Goal: Information Seeking & Learning: Check status

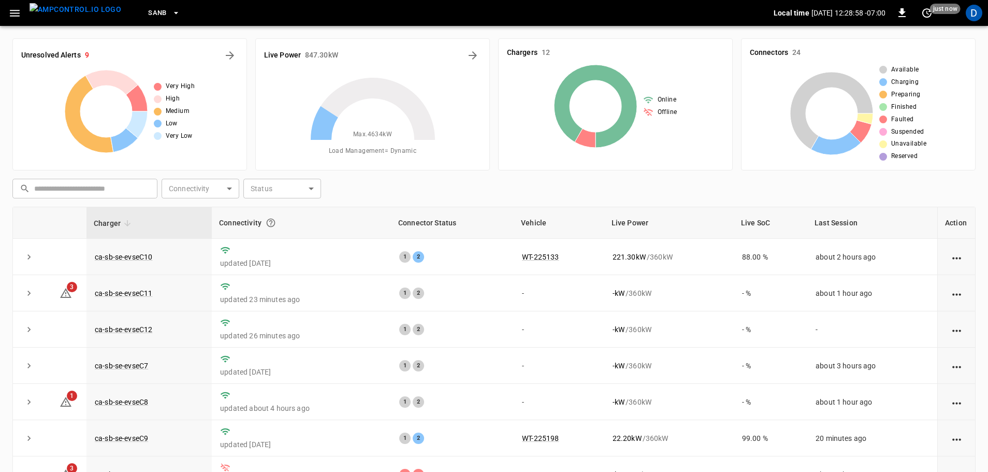
click at [158, 20] on button "SanB" at bounding box center [164, 13] width 40 height 20
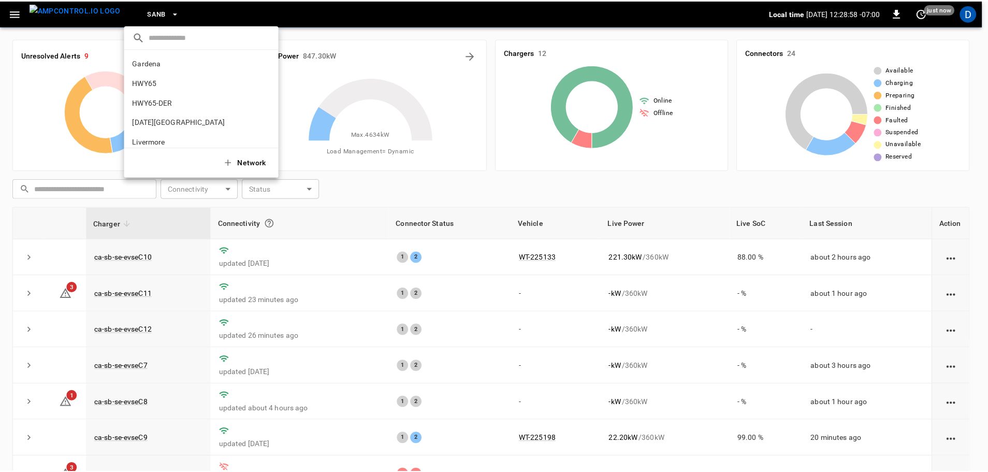
scroll to position [87, 0]
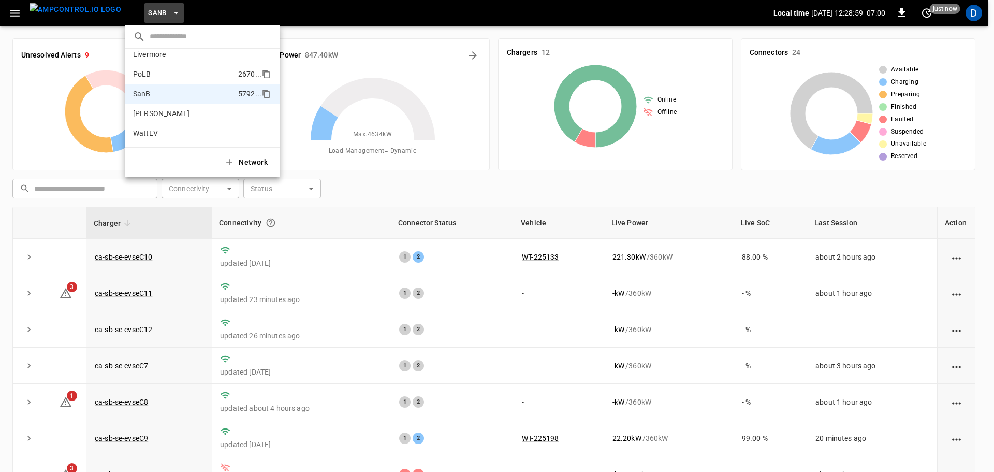
click at [158, 70] on p "PoLB" at bounding box center [183, 74] width 101 height 10
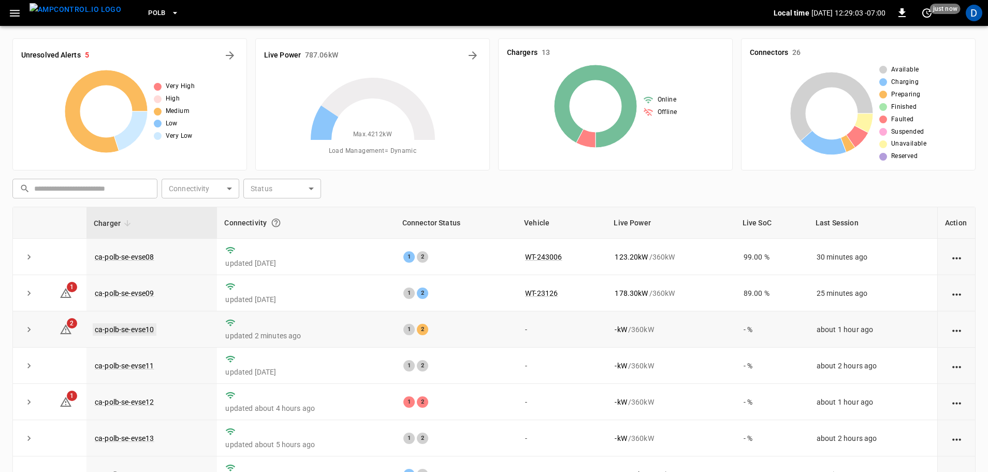
click at [140, 331] on link "ca-polb-se-evse10" at bounding box center [125, 329] width 64 height 12
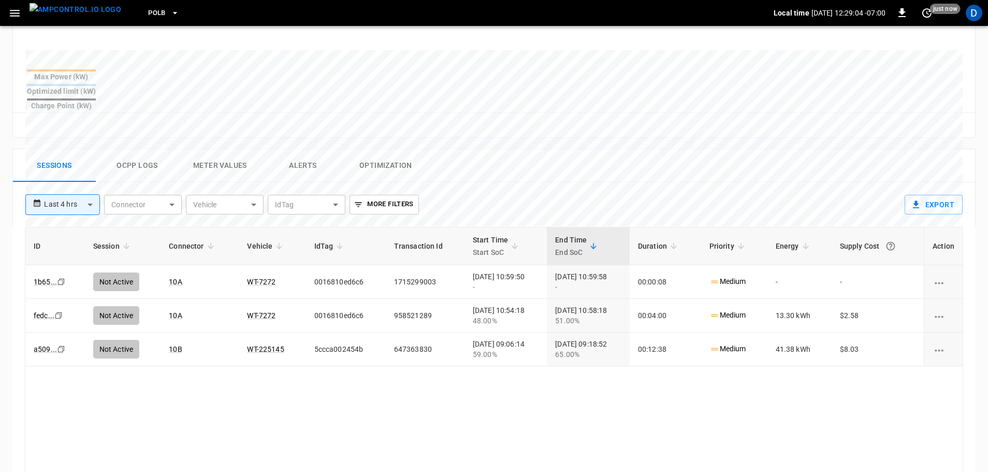
scroll to position [403, 0]
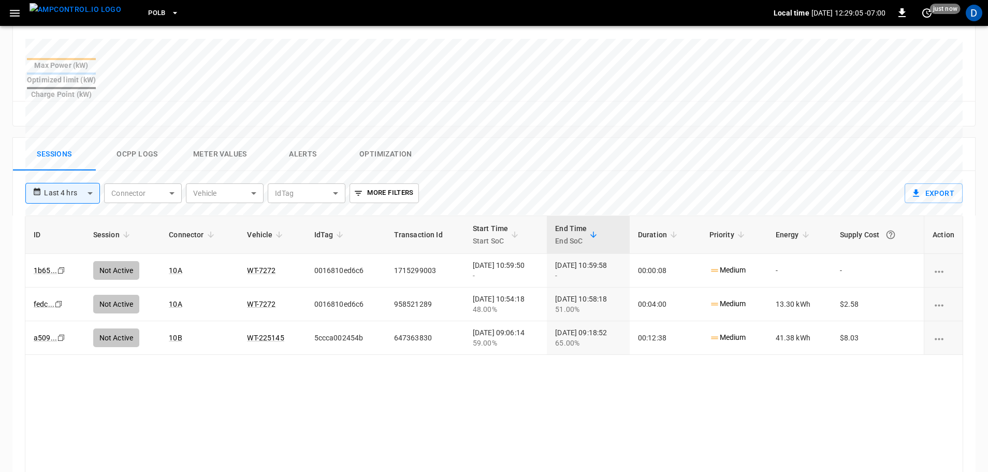
click at [147, 138] on button "Ocpp logs" at bounding box center [137, 154] width 83 height 33
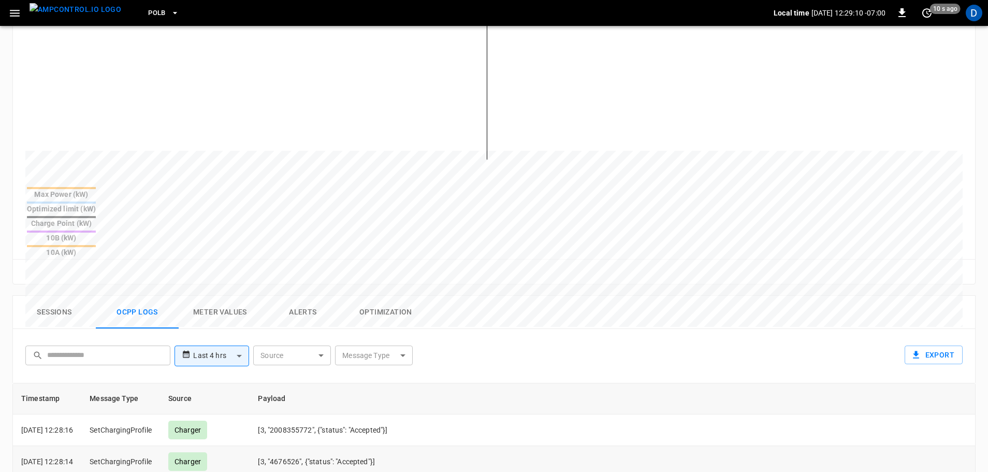
scroll to position [272, 0]
click at [53, 297] on button "Sessions" at bounding box center [54, 313] width 83 height 33
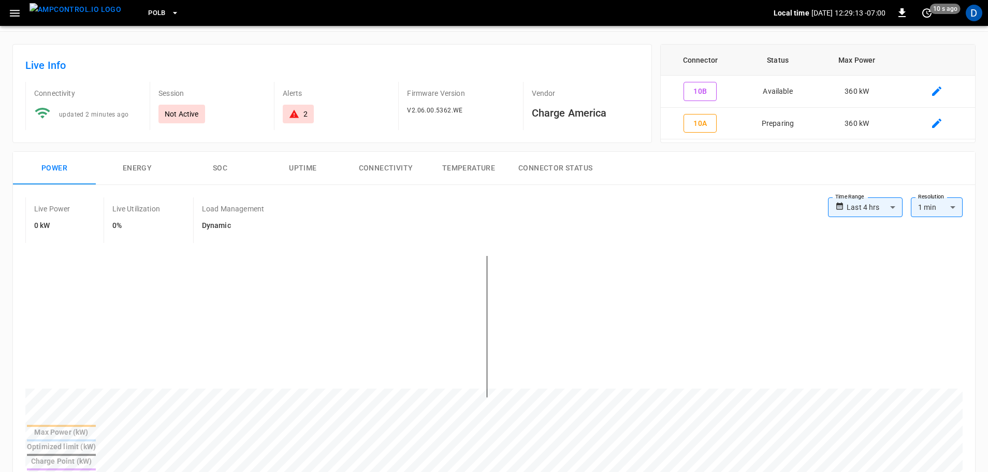
scroll to position [0, 0]
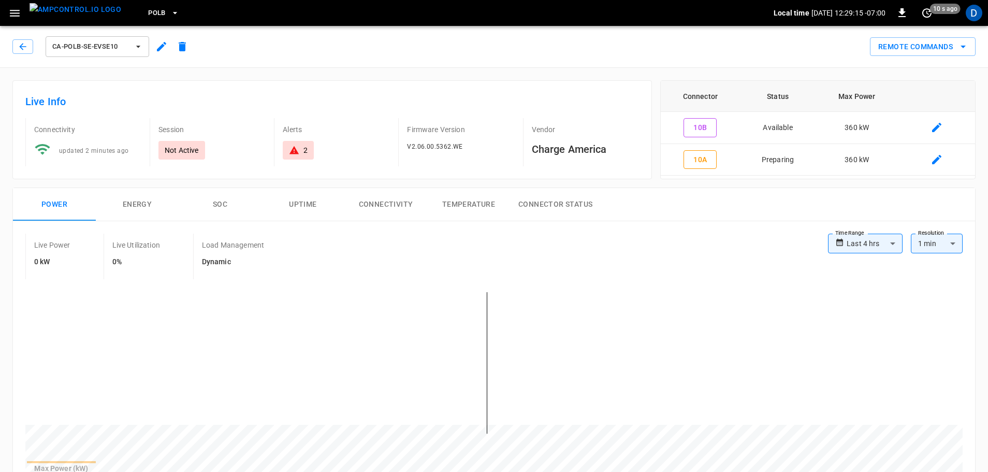
click at [91, 16] on img "menu" at bounding box center [76, 9] width 92 height 13
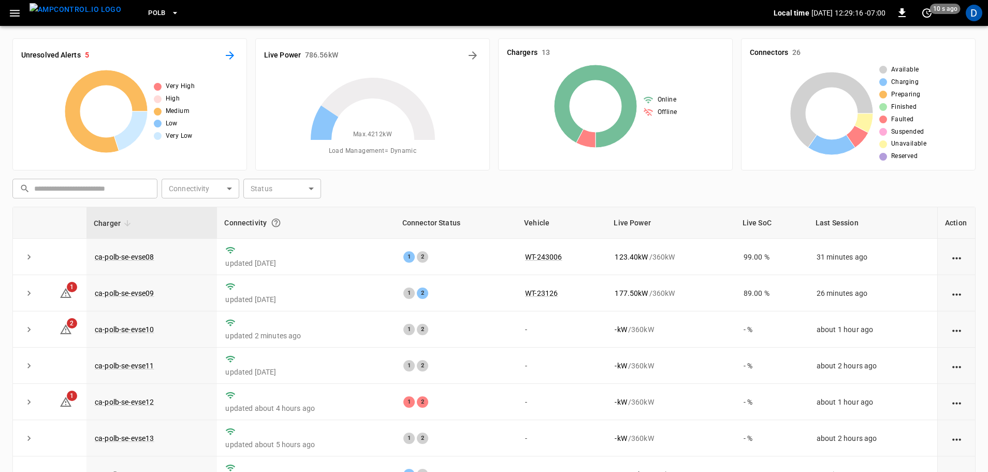
click at [234, 54] on icon "All Alerts" at bounding box center [230, 55] width 12 height 12
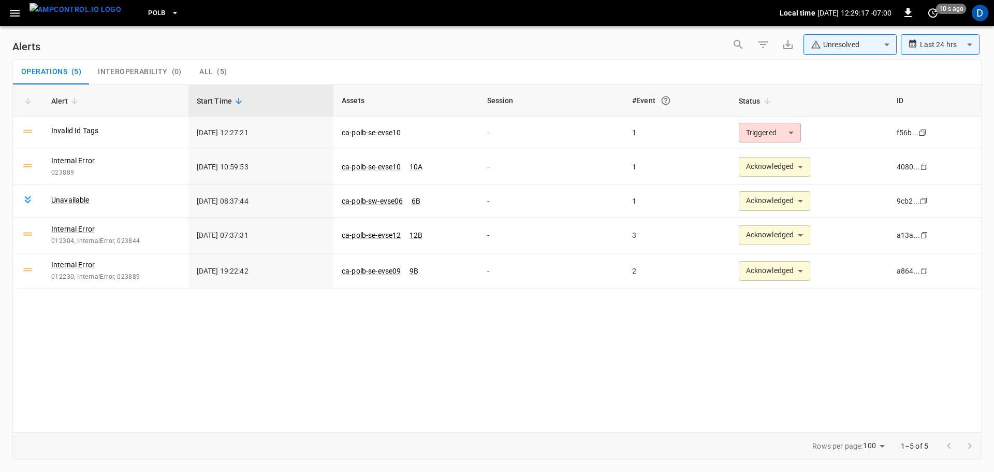
click at [817, 50] on body "**********" at bounding box center [497, 234] width 994 height 468
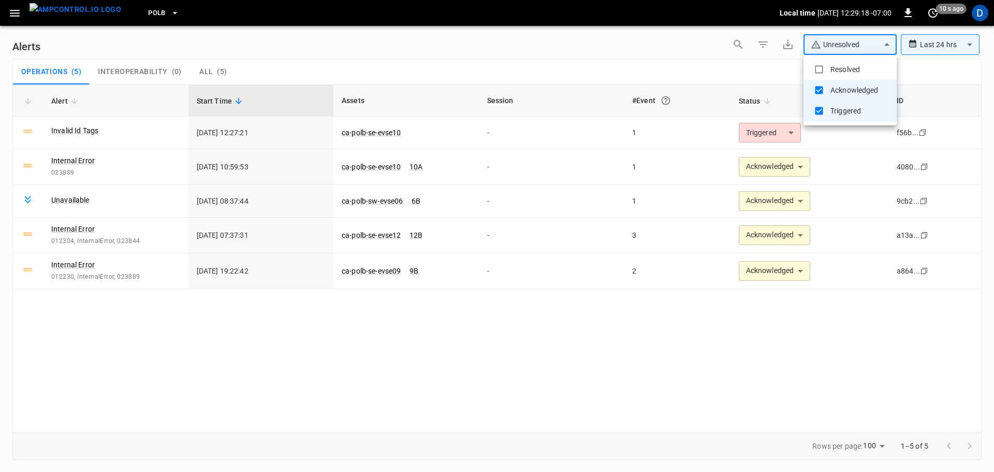
type input "**********"
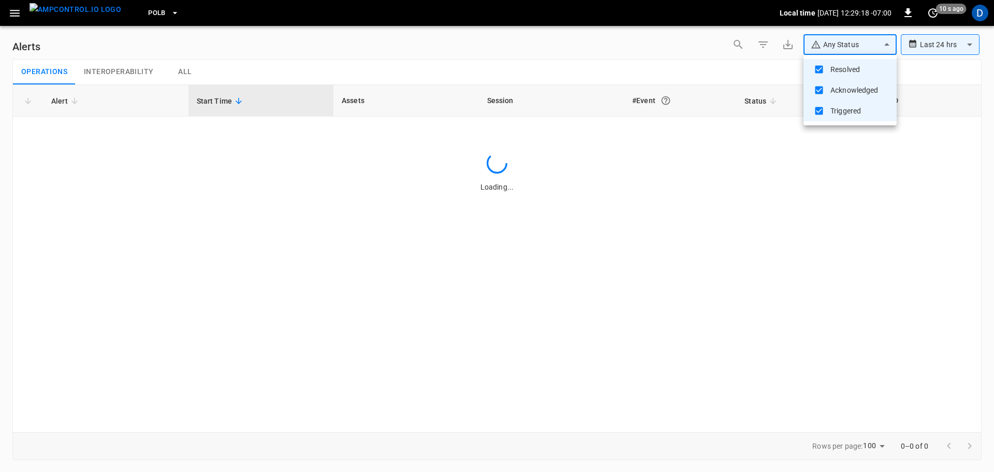
click at [722, 52] on div at bounding box center [497, 236] width 994 height 472
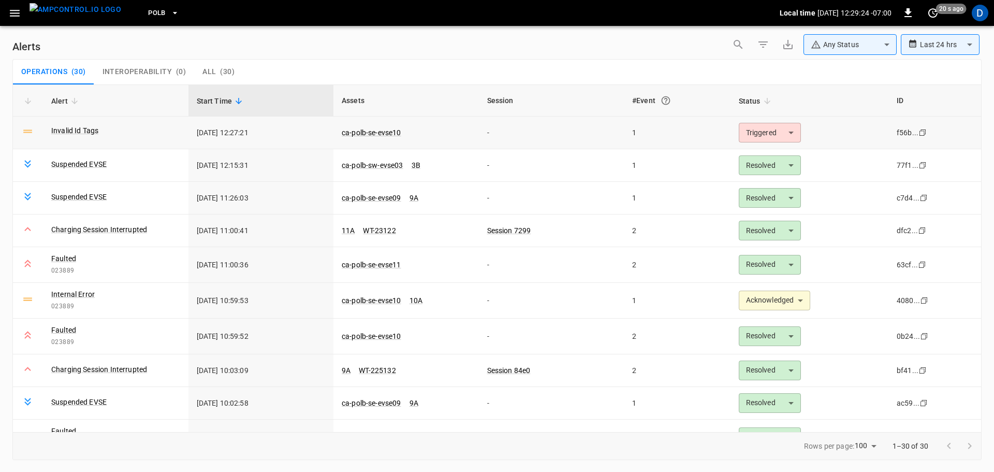
click at [766, 132] on body "**********" at bounding box center [497, 234] width 994 height 468
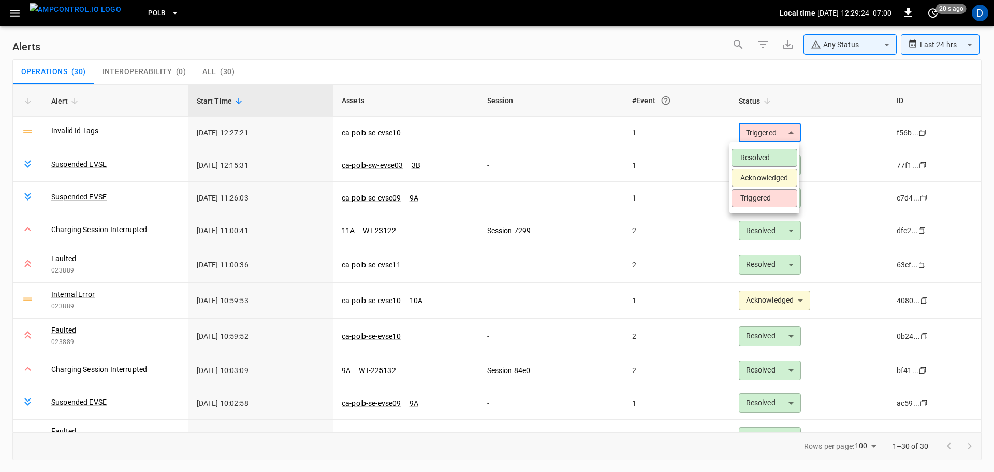
click at [756, 177] on li "Acknowledged" at bounding box center [765, 178] width 66 height 18
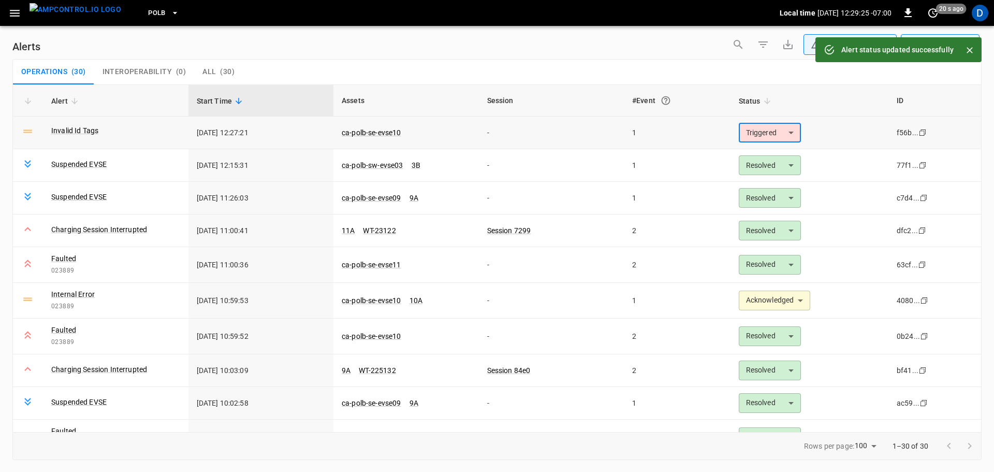
type input "**********"
click at [79, 132] on link "Invalid Id Tags" at bounding box center [74, 130] width 51 height 15
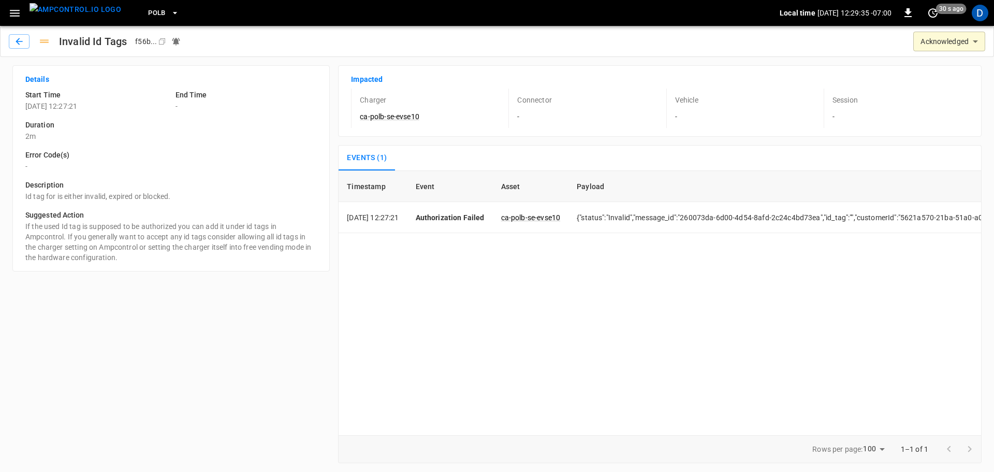
click at [80, 16] on img "menu" at bounding box center [76, 9] width 92 height 13
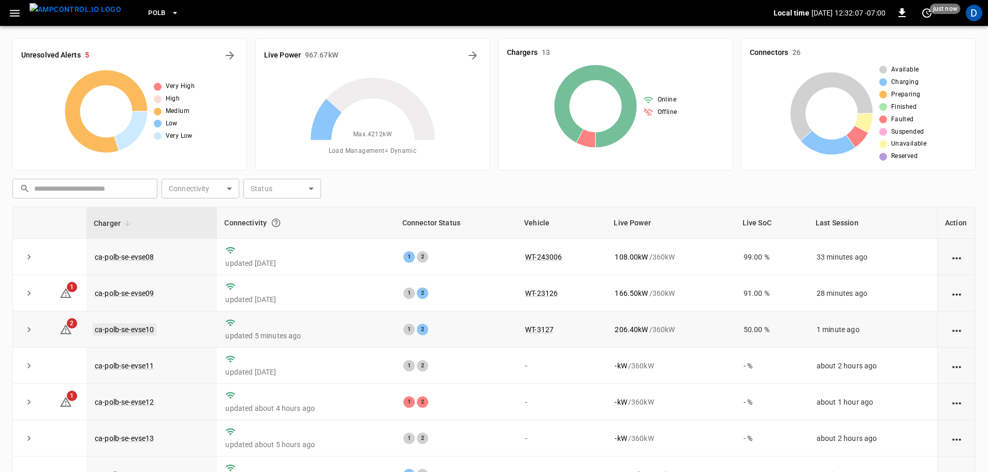
click at [140, 326] on link "ca-polb-se-evse10" at bounding box center [125, 329] width 64 height 12
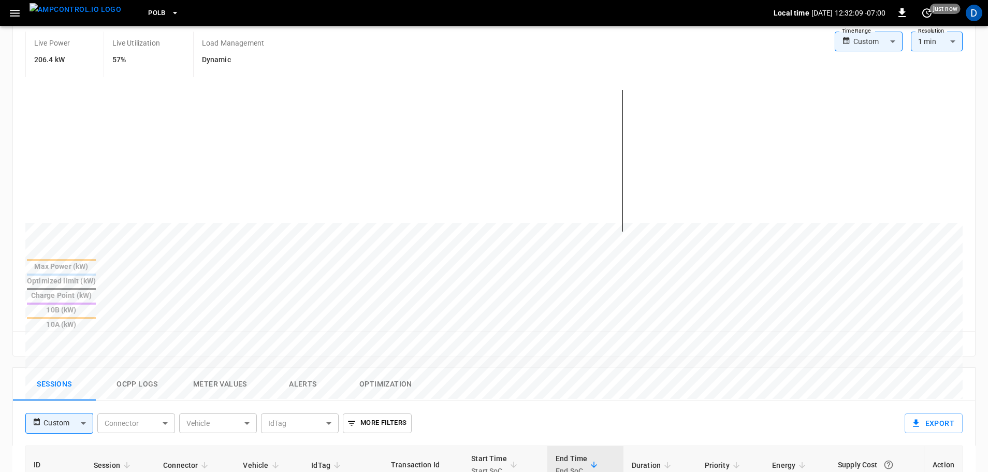
scroll to position [203, 0]
click at [68, 3] on img "menu" at bounding box center [76, 9] width 92 height 13
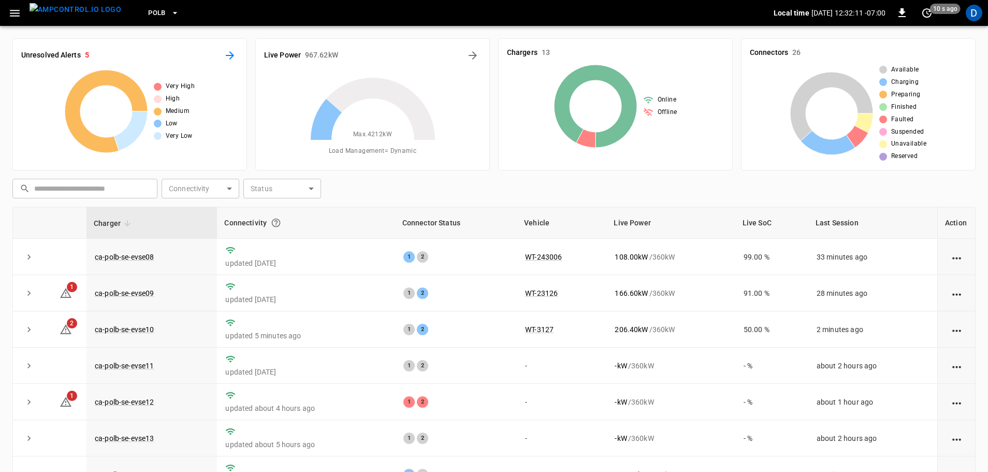
click at [236, 55] on icon "All Alerts" at bounding box center [230, 55] width 12 height 12
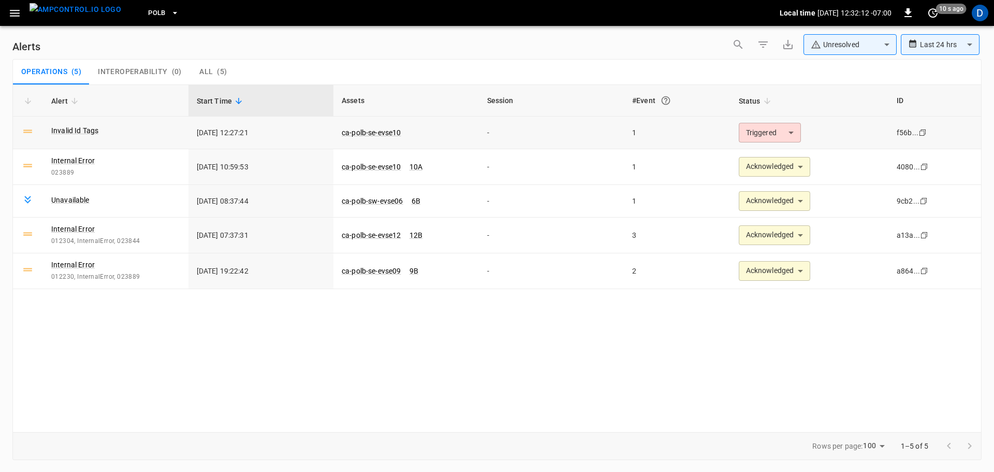
type input "**********"
click at [751, 137] on body "**********" at bounding box center [497, 234] width 994 height 468
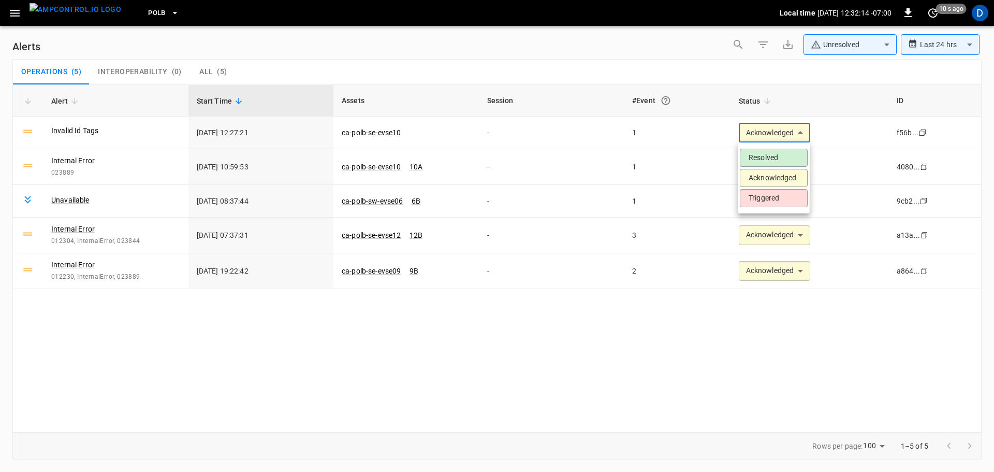
click at [751, 155] on li "Resolved" at bounding box center [774, 158] width 68 height 18
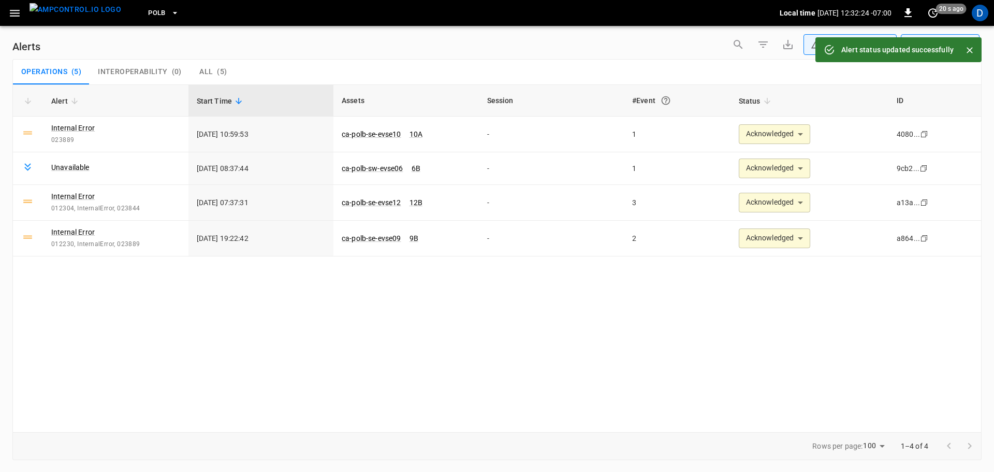
drag, startPoint x: 82, startPoint y: 17, endPoint x: 90, endPoint y: 2, distance: 16.5
click at [82, 16] on img "menu" at bounding box center [76, 9] width 92 height 13
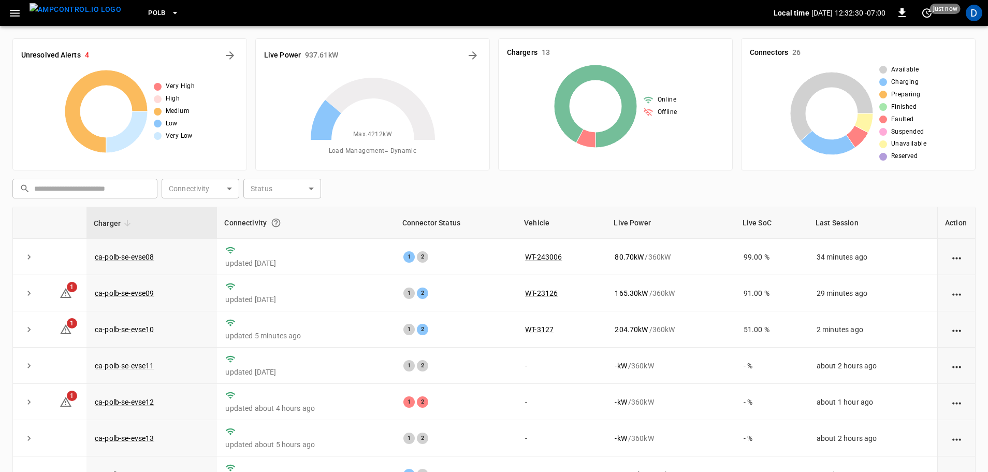
click at [170, 13] on icon "button" at bounding box center [175, 13] width 10 height 10
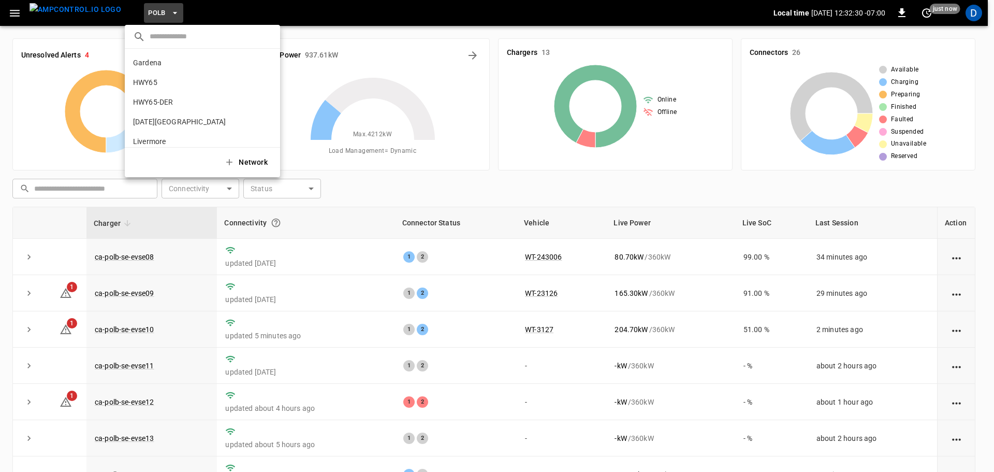
scroll to position [87, 0]
click at [162, 93] on p "SanB" at bounding box center [183, 94] width 101 height 10
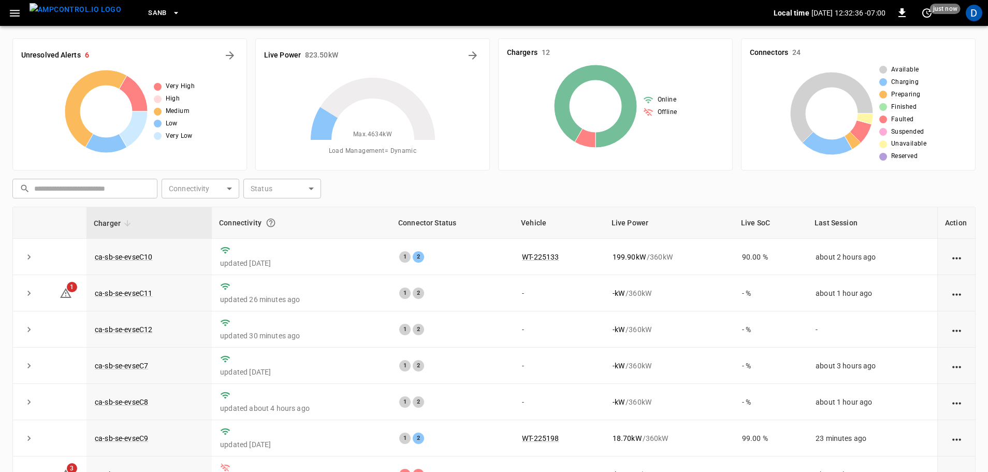
click at [171, 15] on icon "button" at bounding box center [176, 13] width 10 height 10
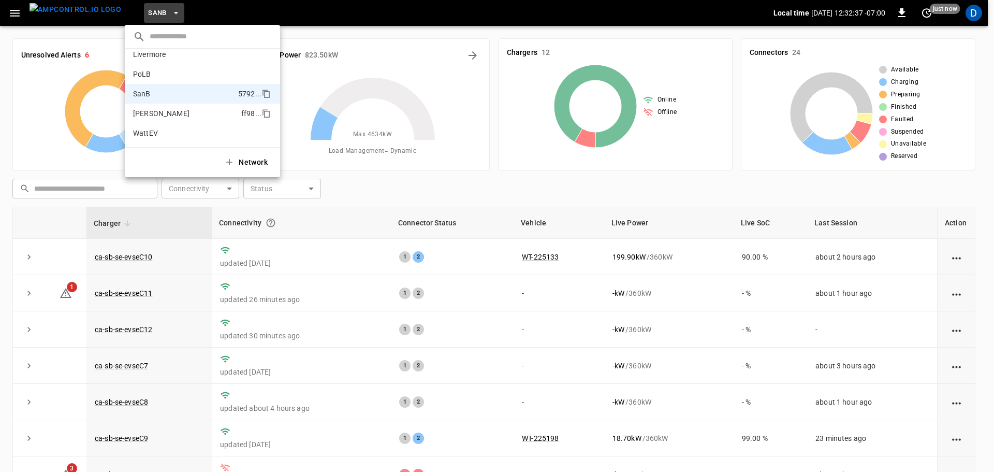
scroll to position [0, 0]
click at [164, 85] on p "HWY65" at bounding box center [184, 82] width 103 height 10
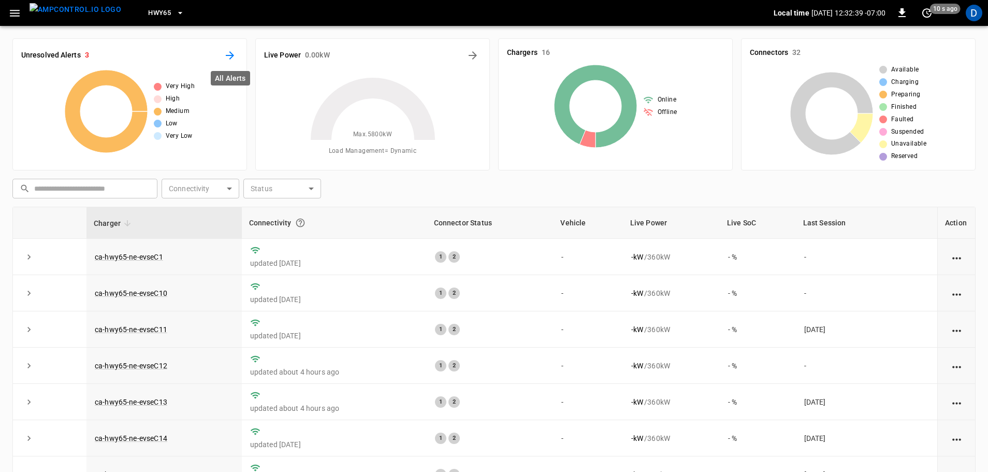
click at [233, 53] on icon "All Alerts" at bounding box center [230, 55] width 12 height 12
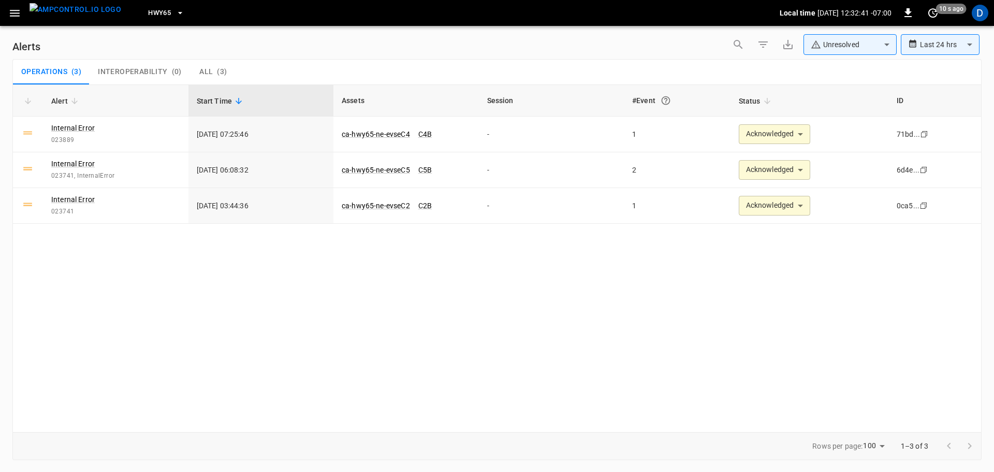
click at [822, 45] on body "**********" at bounding box center [497, 234] width 994 height 468
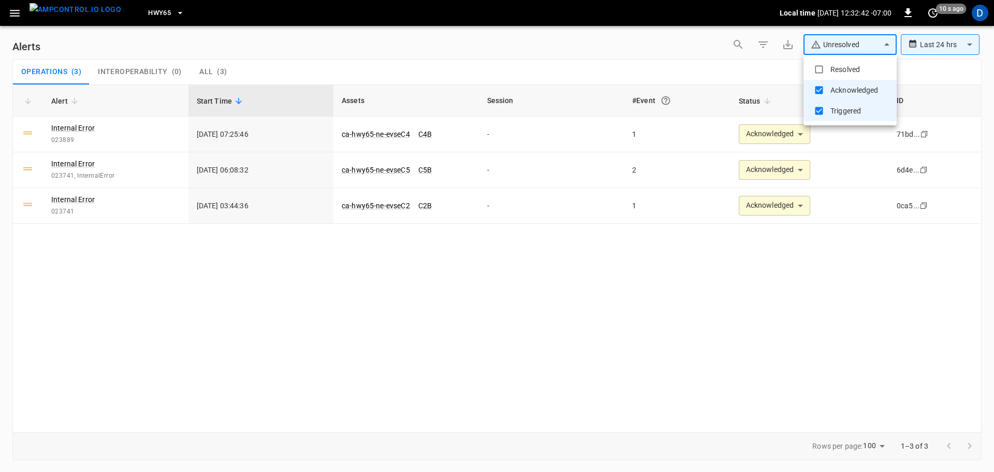
click at [150, 10] on div at bounding box center [497, 236] width 994 height 472
click at [155, 11] on button "HWY65" at bounding box center [166, 13] width 45 height 20
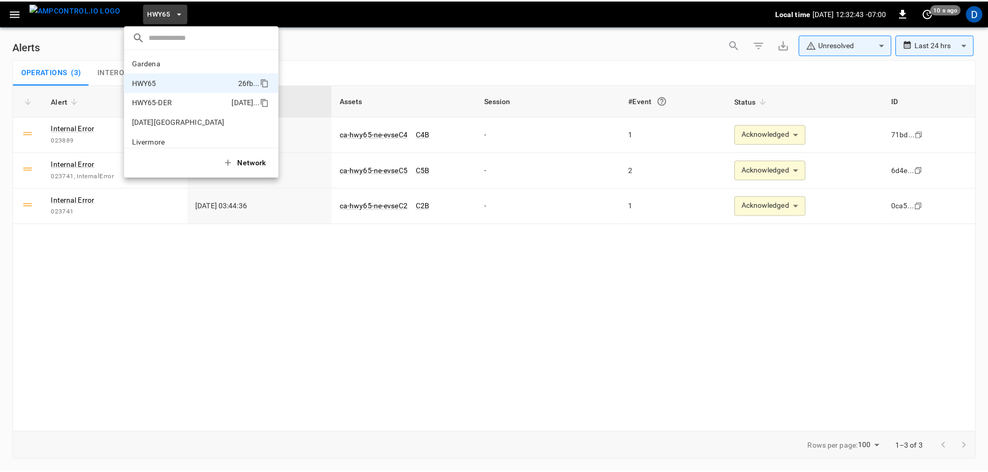
scroll to position [17, 0]
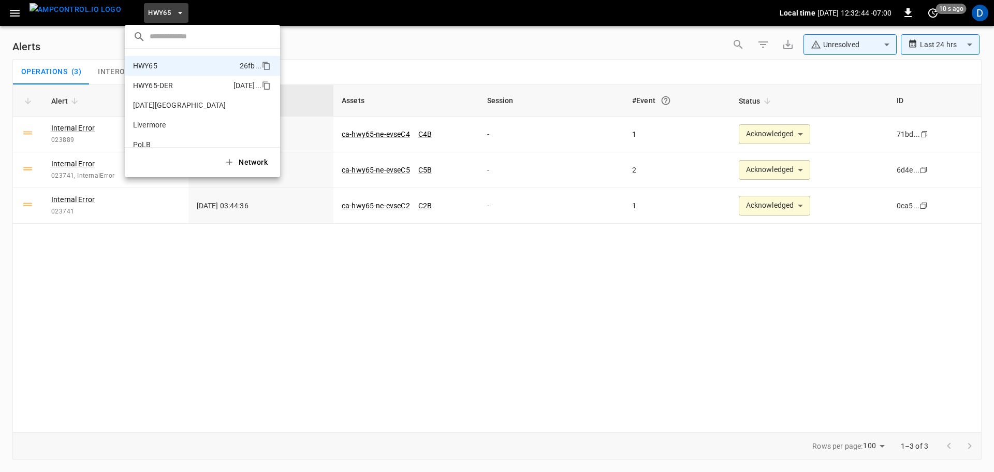
click at [170, 86] on p "HWY65-DER" at bounding box center [181, 85] width 96 height 10
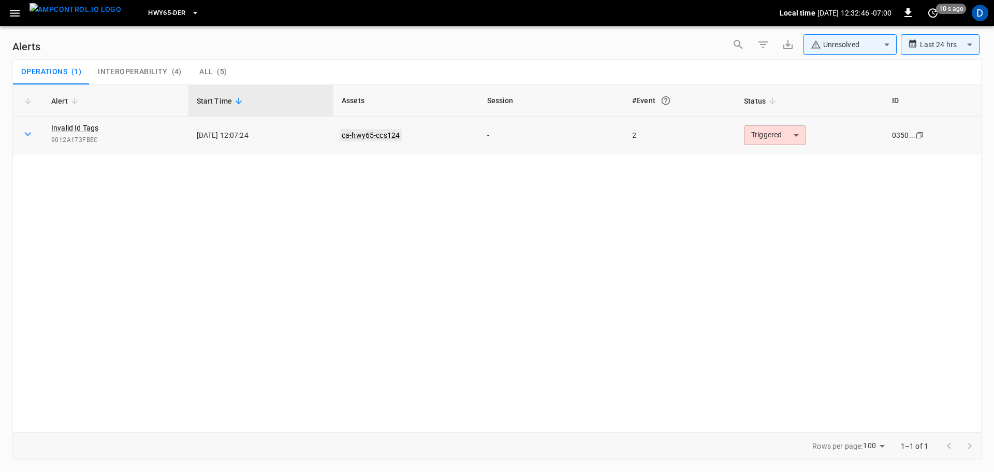
click at [371, 133] on link "ca-hwy65-ccs124" at bounding box center [371, 135] width 62 height 12
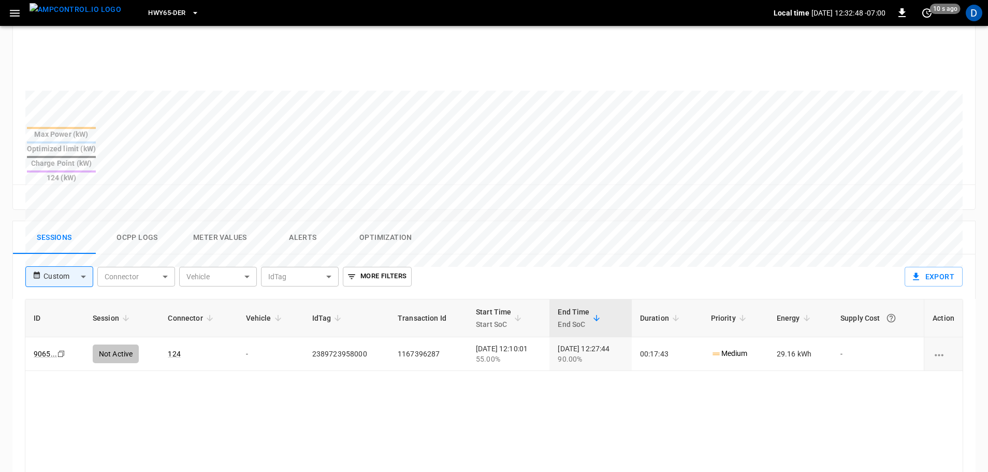
scroll to position [335, 0]
click at [57, 8] on img "menu" at bounding box center [76, 9] width 92 height 13
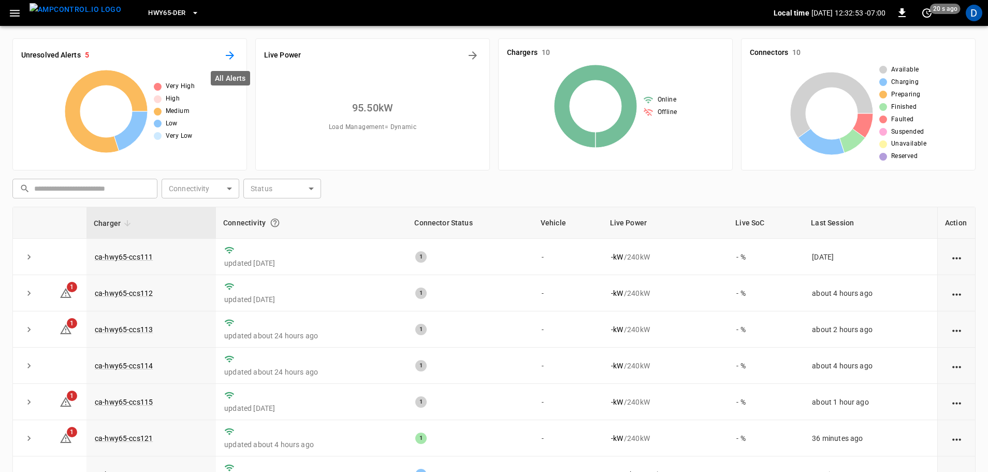
click at [230, 57] on icon "All Alerts" at bounding box center [230, 55] width 12 height 12
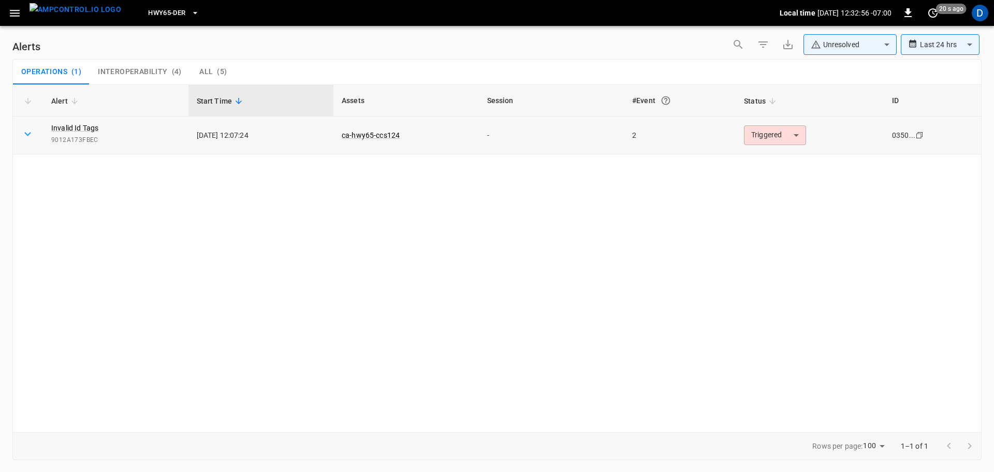
click at [766, 138] on body "**********" at bounding box center [497, 234] width 994 height 468
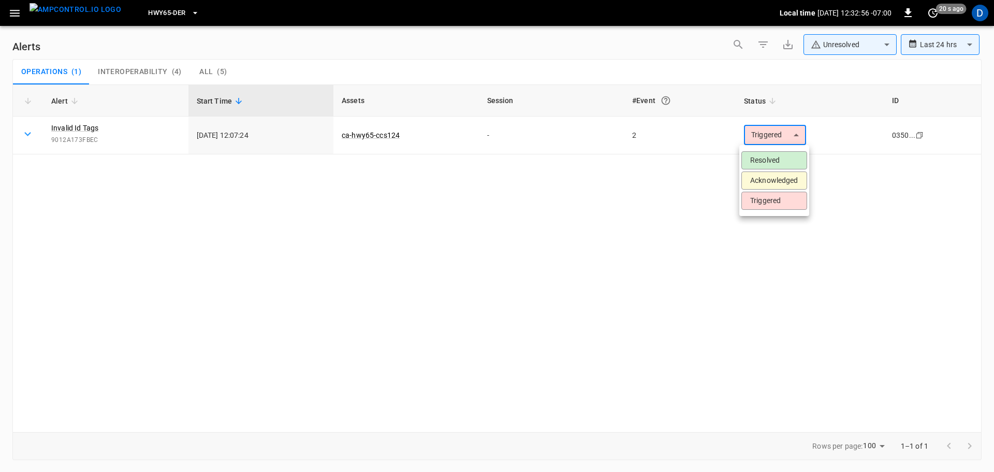
click at [765, 154] on li "Resolved" at bounding box center [775, 160] width 66 height 18
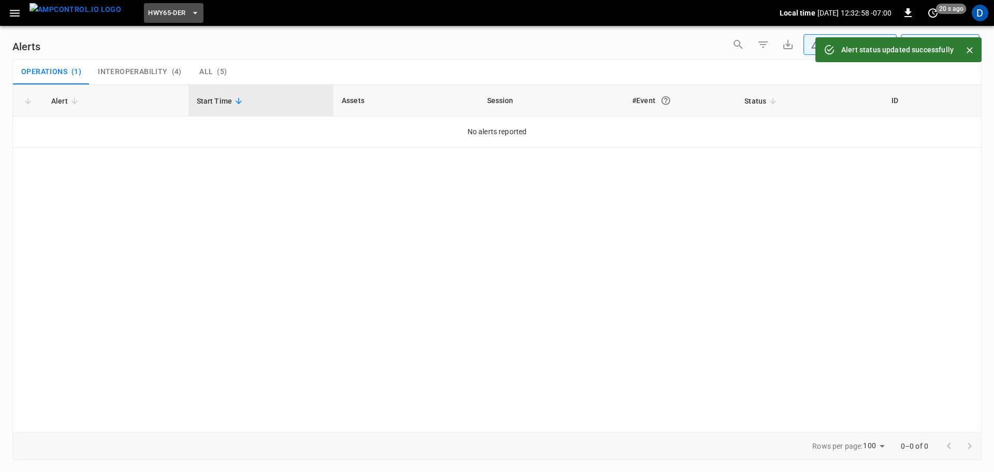
click at [148, 9] on span "HWY65-DER" at bounding box center [166, 13] width 37 height 12
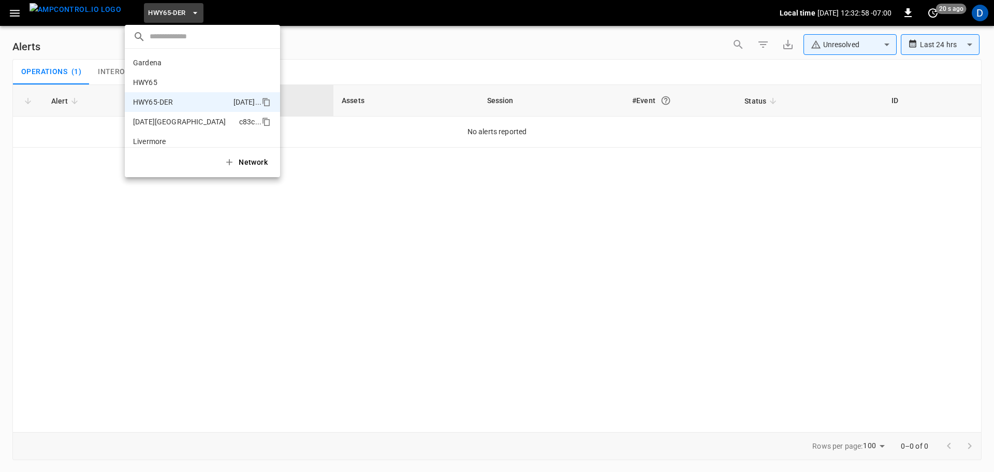
scroll to position [36, 0]
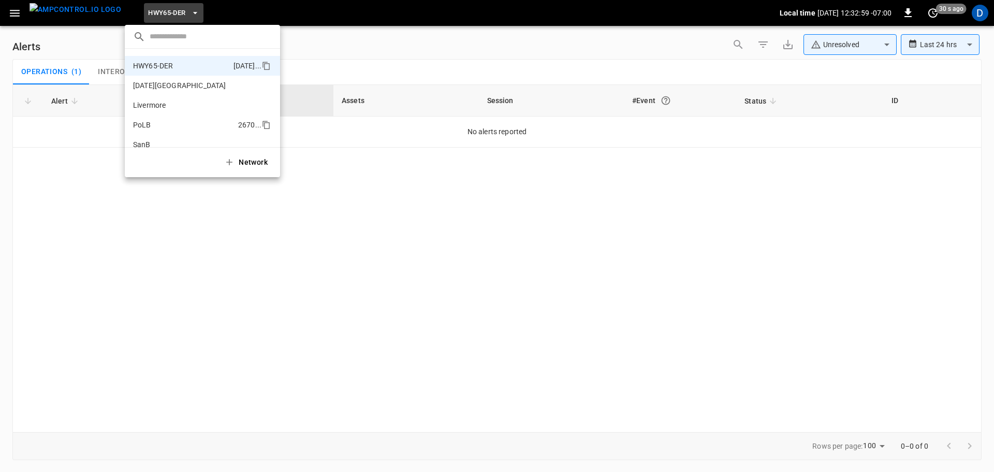
click at [156, 122] on p "PoLB" at bounding box center [183, 125] width 101 height 10
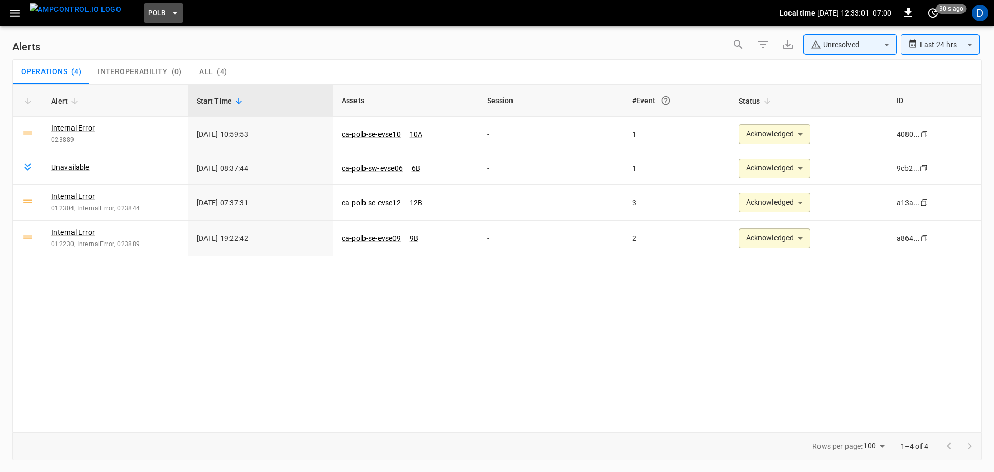
click at [170, 12] on icon "button" at bounding box center [175, 13] width 10 height 10
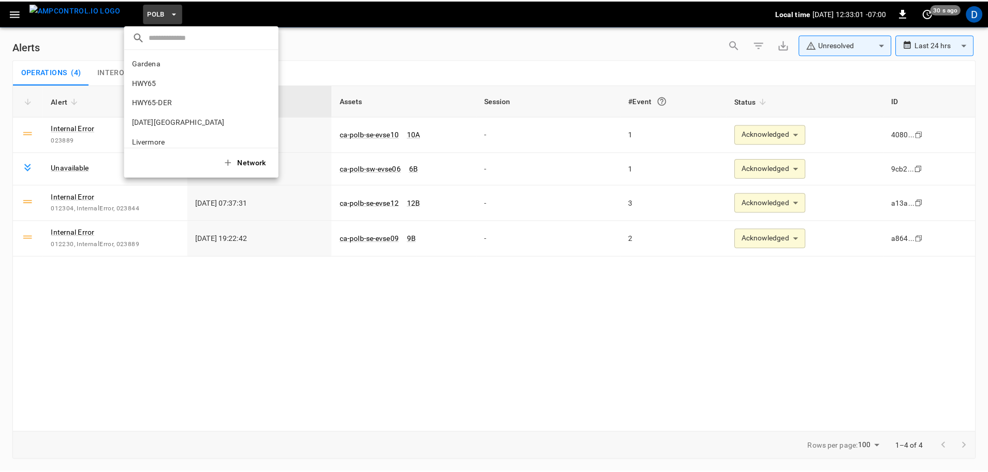
scroll to position [87, 0]
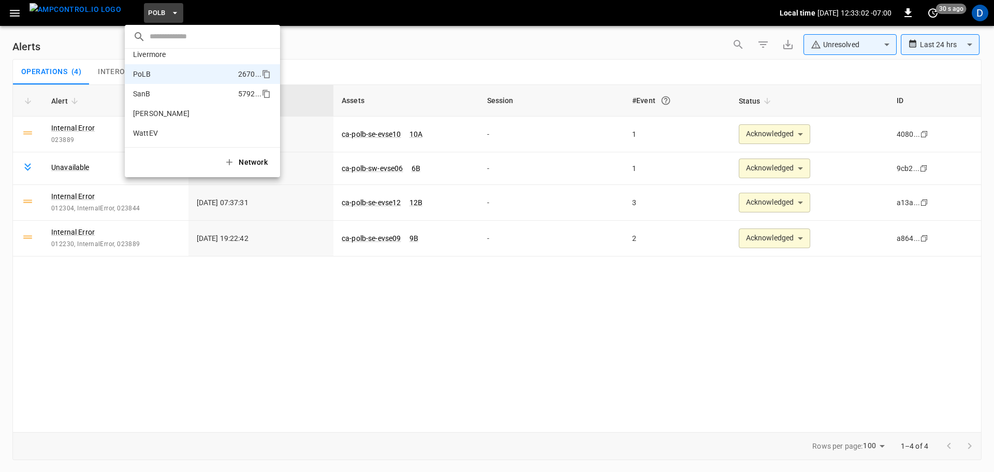
click at [156, 98] on p "SanB" at bounding box center [183, 94] width 101 height 10
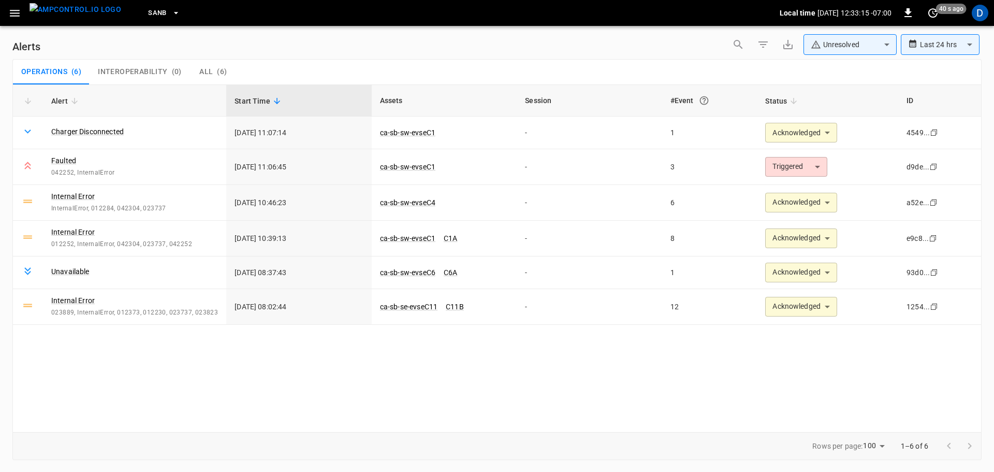
click at [81, 7] on img "menu" at bounding box center [76, 9] width 92 height 13
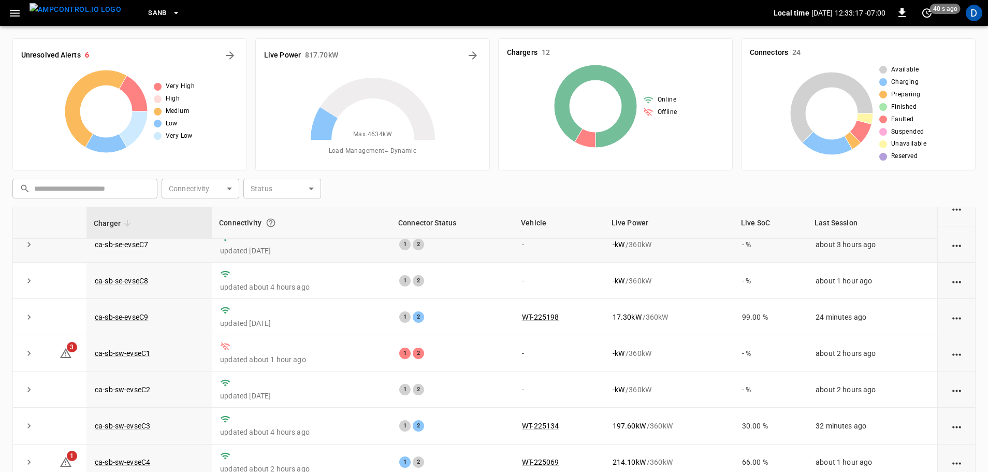
scroll to position [122, 0]
click at [233, 55] on icon "All Alerts" at bounding box center [230, 55] width 8 height 8
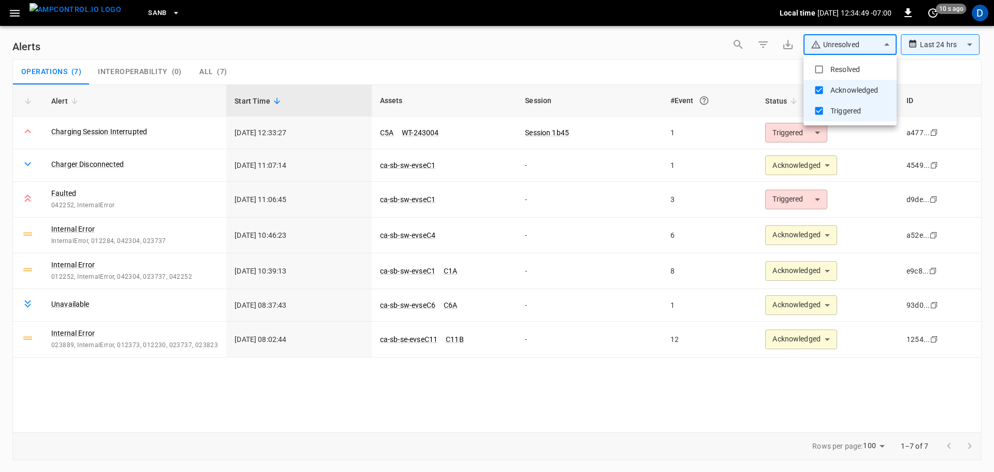
click at [826, 47] on body "**********" at bounding box center [497, 234] width 994 height 468
click at [834, 70] on li "Resolved" at bounding box center [850, 69] width 93 height 21
type input "**********"
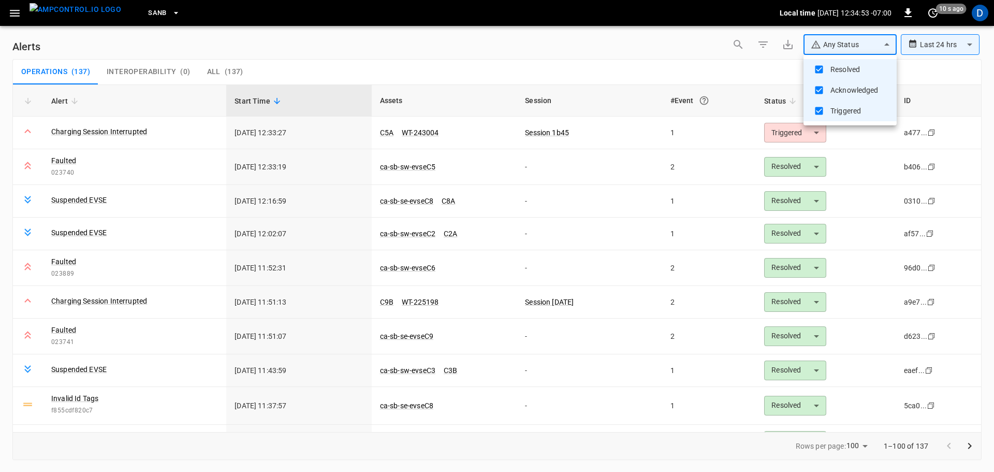
click at [510, 57] on div at bounding box center [497, 236] width 994 height 472
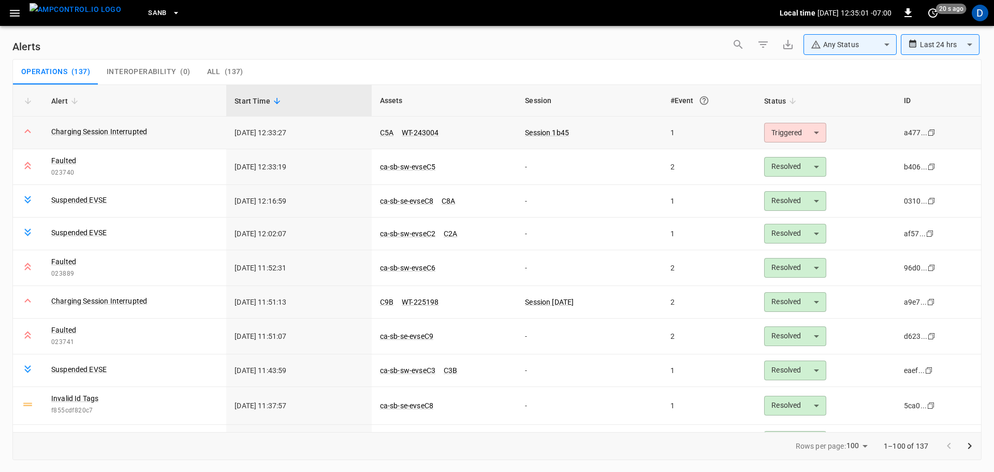
click at [798, 137] on body "**********" at bounding box center [497, 234] width 994 height 468
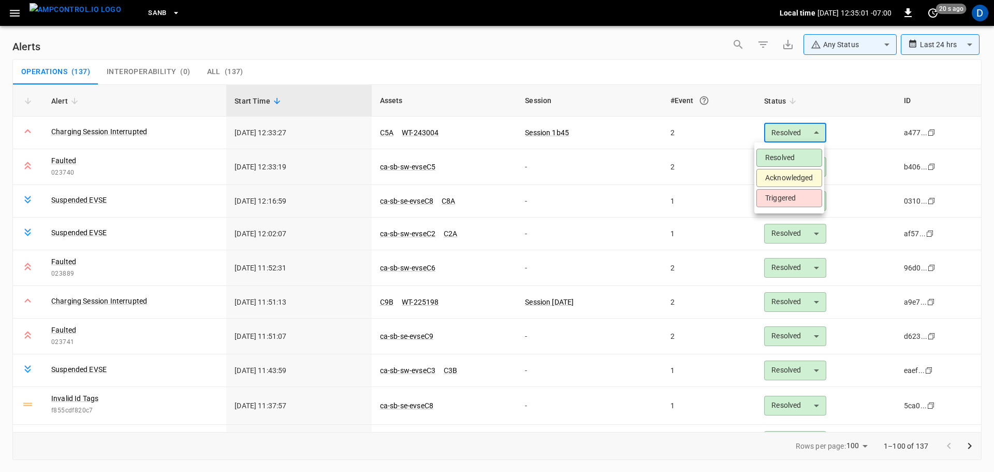
type input "********"
click at [781, 156] on li "Resolved" at bounding box center [790, 158] width 66 height 18
click at [502, 69] on div "Operations ( 137 ) Interoperability ( 0 ) All ( 137 )" at bounding box center [497, 72] width 969 height 25
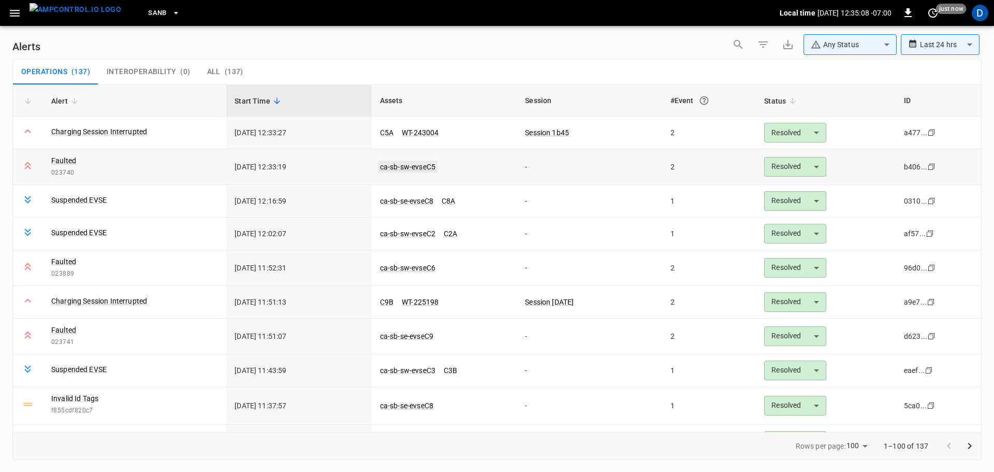
click at [388, 170] on link "ca-sb-sw-evseC5" at bounding box center [408, 167] width 60 height 12
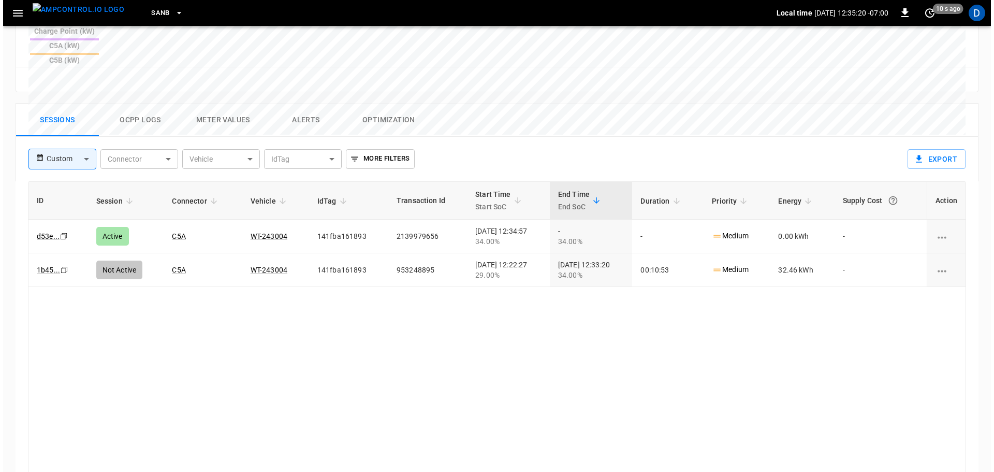
scroll to position [496, 0]
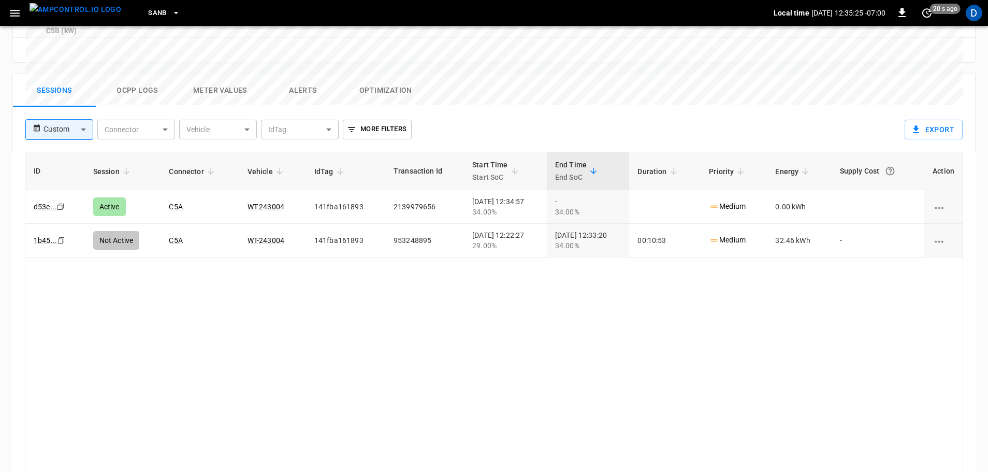
click at [147, 74] on button "Ocpp logs" at bounding box center [137, 90] width 83 height 33
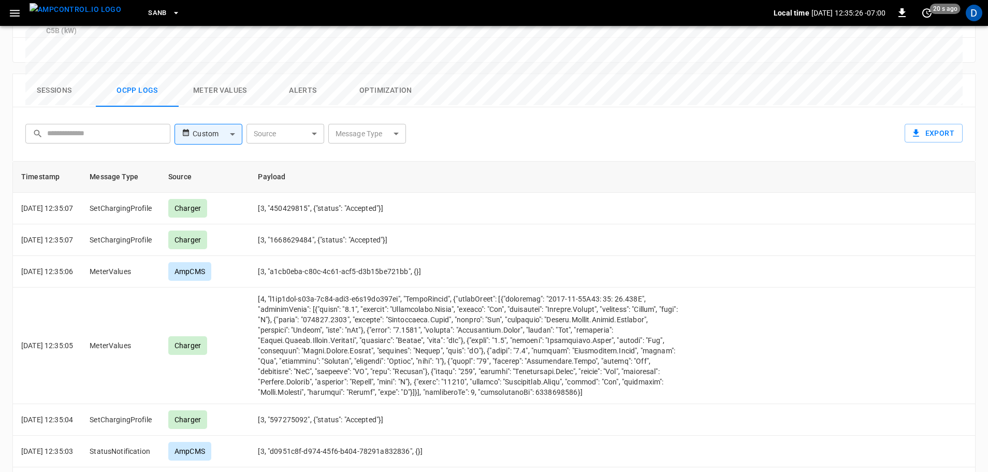
click at [362, 86] on body "SanB Local time [DATE] 12:35:26 -07:00 0 20 s ago D ca-sb-sw-evseC5 Remote Comm…" at bounding box center [494, 18] width 988 height 1028
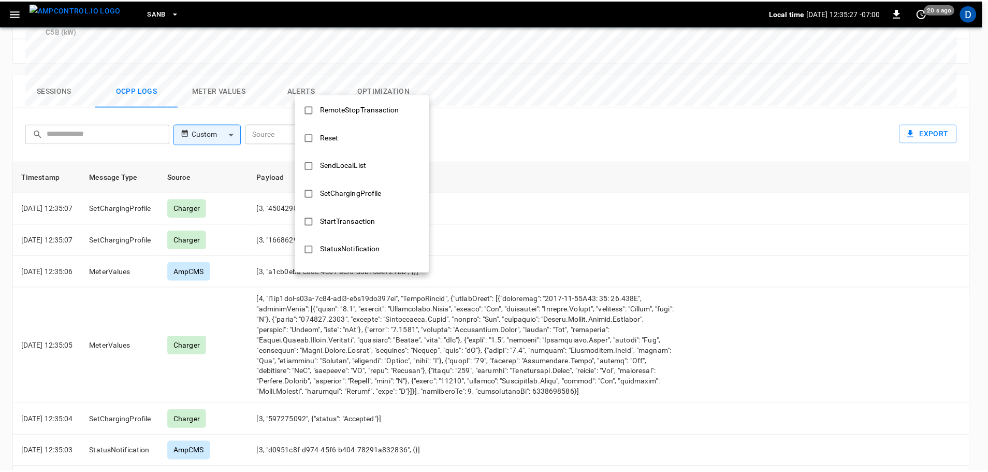
scroll to position [501, 0]
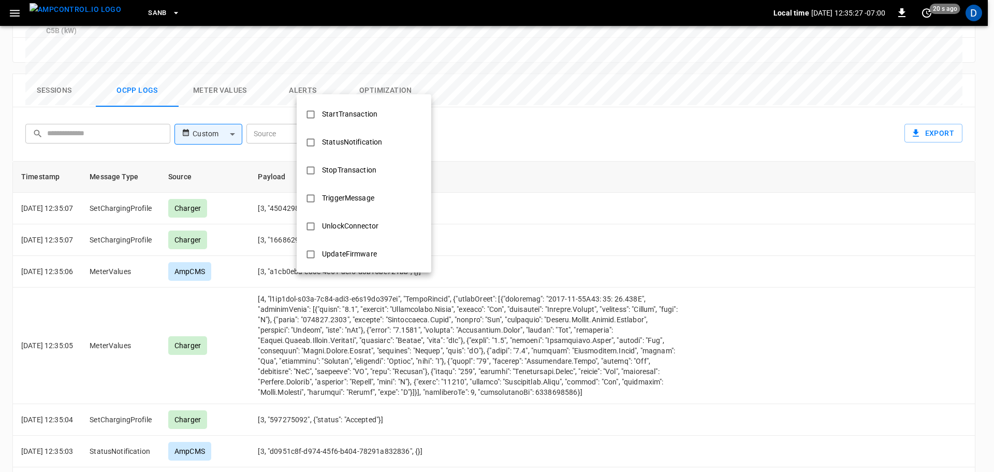
click at [357, 171] on div "StopTransaction" at bounding box center [349, 170] width 67 height 19
type input "**********"
click at [525, 177] on div at bounding box center [497, 236] width 994 height 472
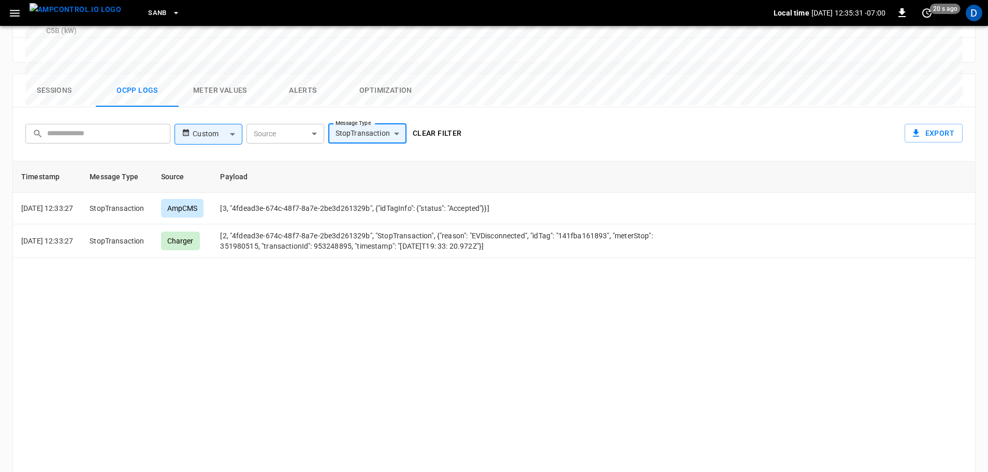
click at [437, 124] on button "Clear filter" at bounding box center [437, 133] width 57 height 19
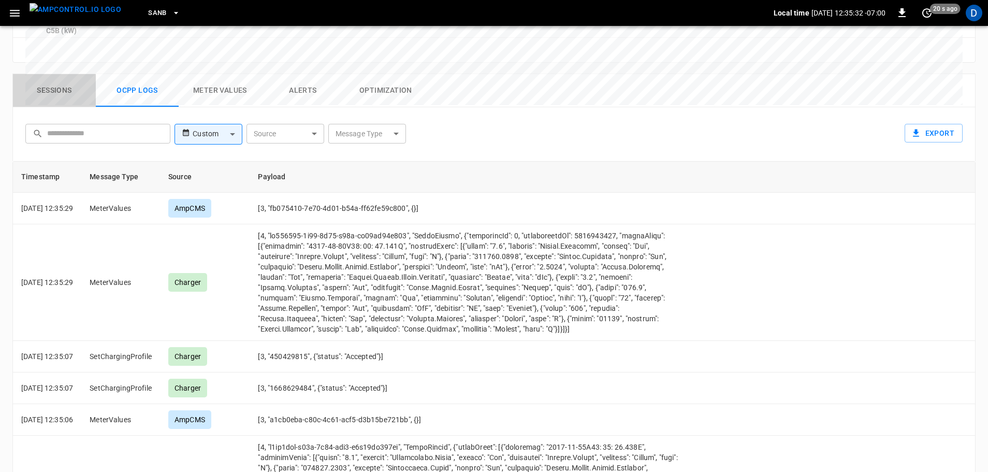
click at [62, 74] on button "Sessions" at bounding box center [54, 90] width 83 height 33
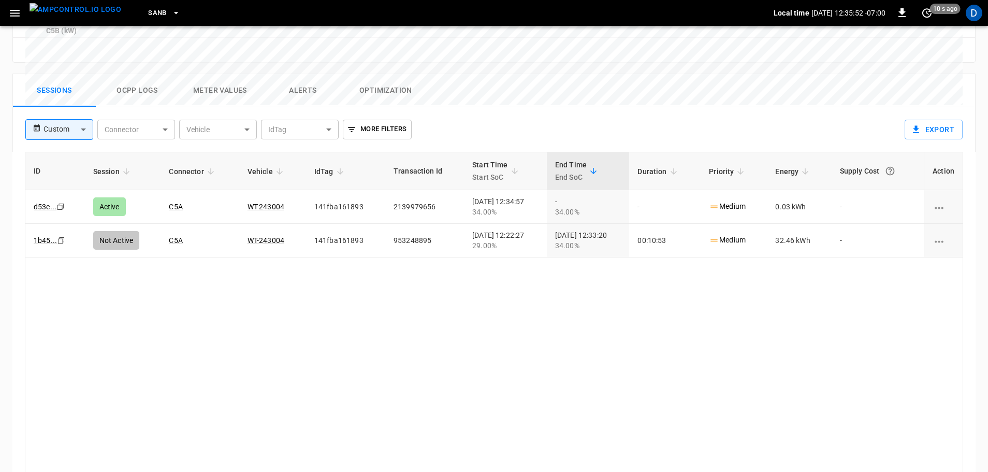
click at [84, 16] on img "menu" at bounding box center [76, 9] width 92 height 13
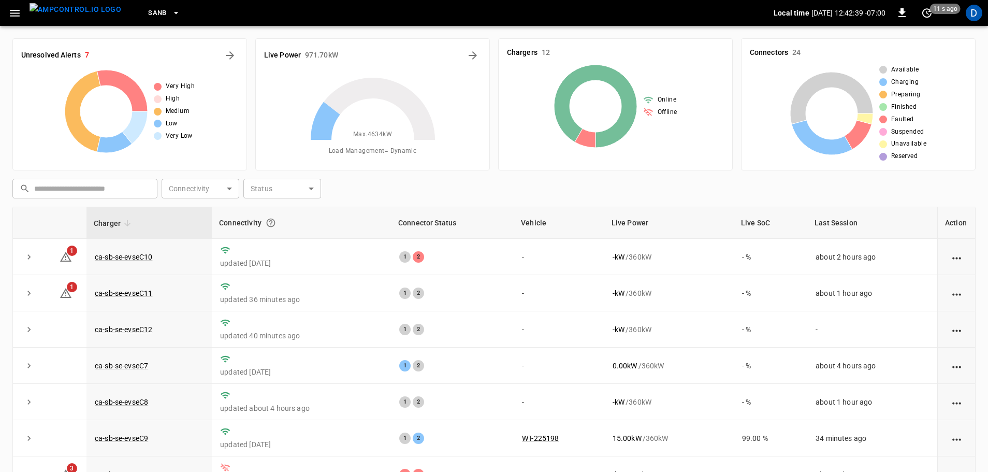
click at [171, 10] on icon "button" at bounding box center [176, 13] width 10 height 10
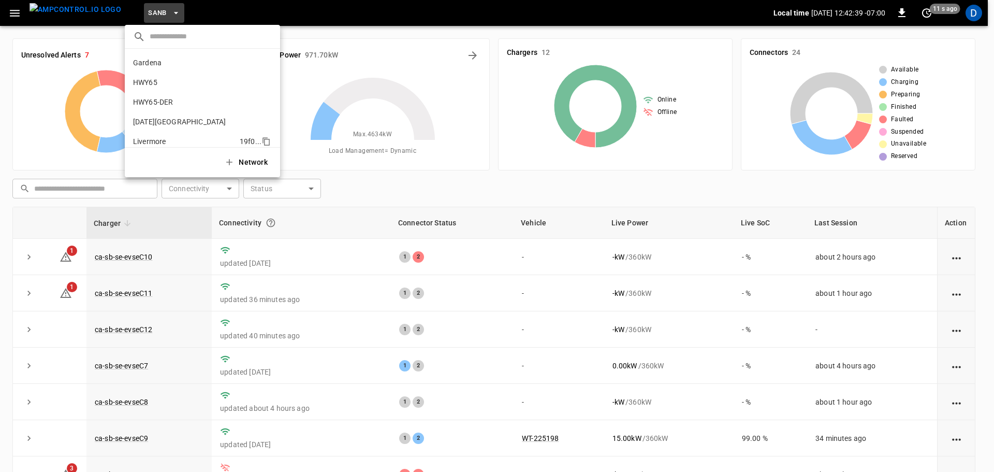
scroll to position [87, 0]
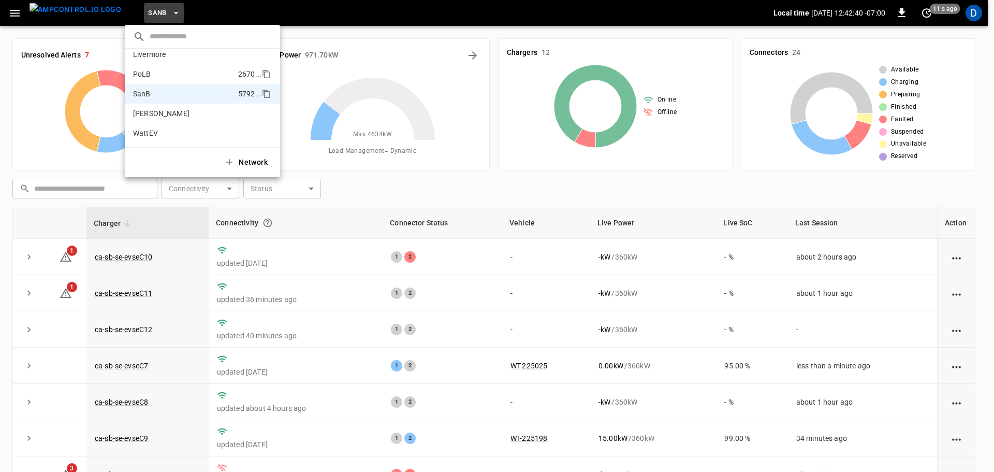
click at [146, 68] on li "PoLB 2670 ..." at bounding box center [202, 74] width 155 height 20
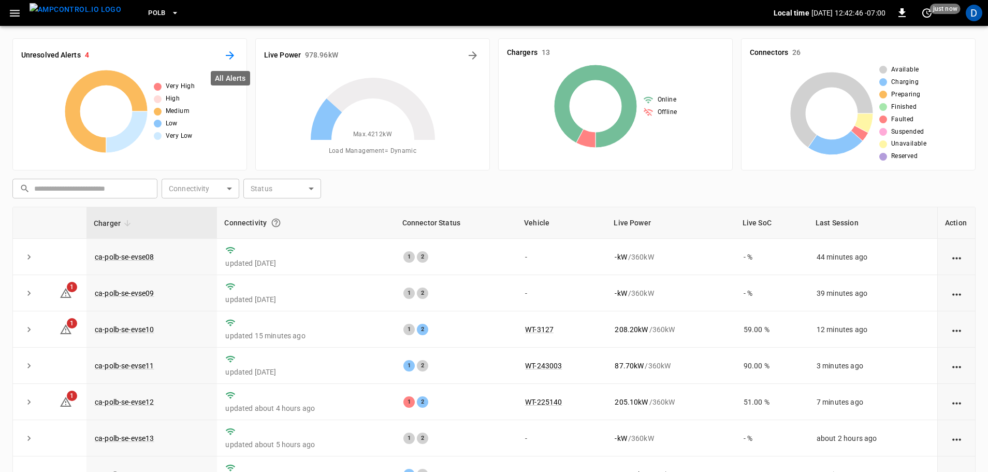
click at [232, 51] on icon "All Alerts" at bounding box center [230, 55] width 12 height 12
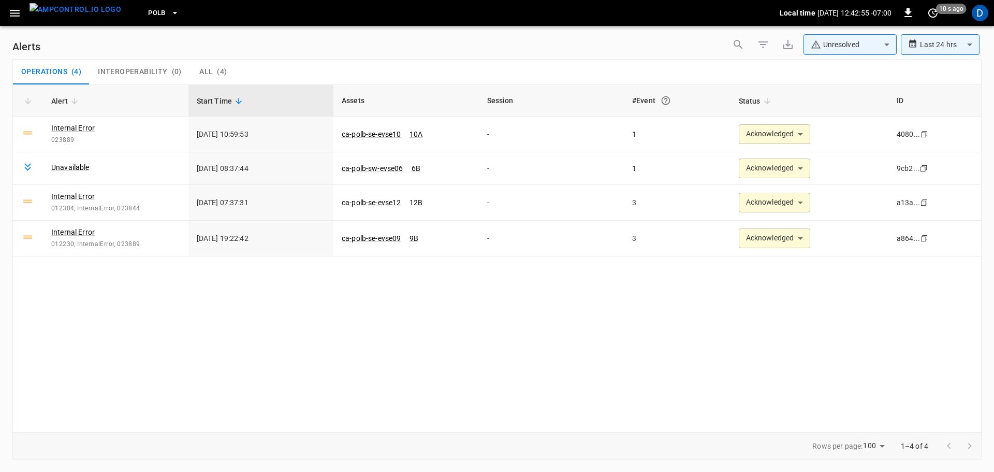
drag, startPoint x: 88, startPoint y: 16, endPoint x: 155, endPoint y: 10, distance: 68.1
click at [88, 16] on img "menu" at bounding box center [76, 9] width 92 height 13
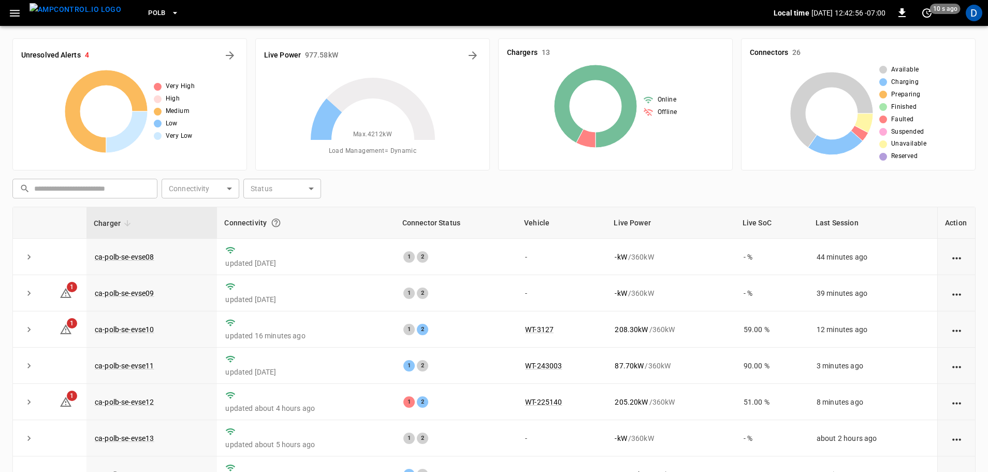
click at [170, 10] on icon "button" at bounding box center [175, 13] width 10 height 10
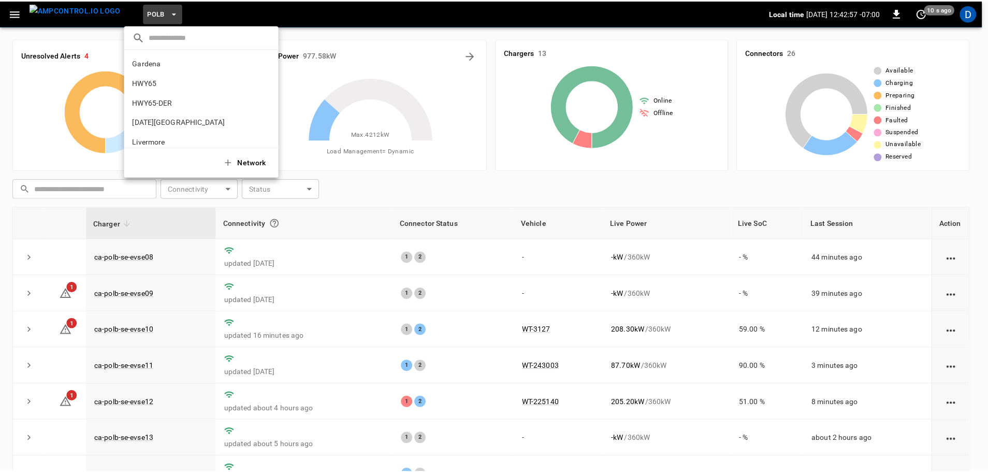
scroll to position [87, 0]
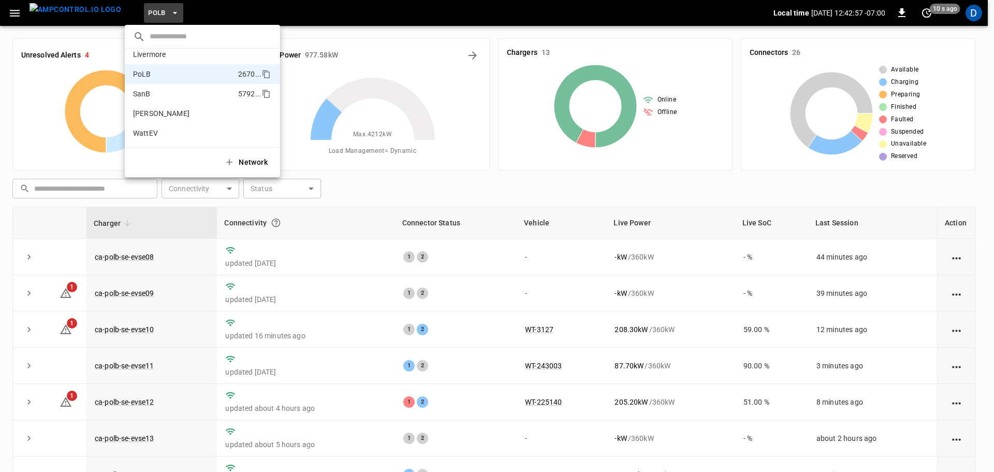
click at [165, 90] on p "SanB" at bounding box center [183, 94] width 101 height 10
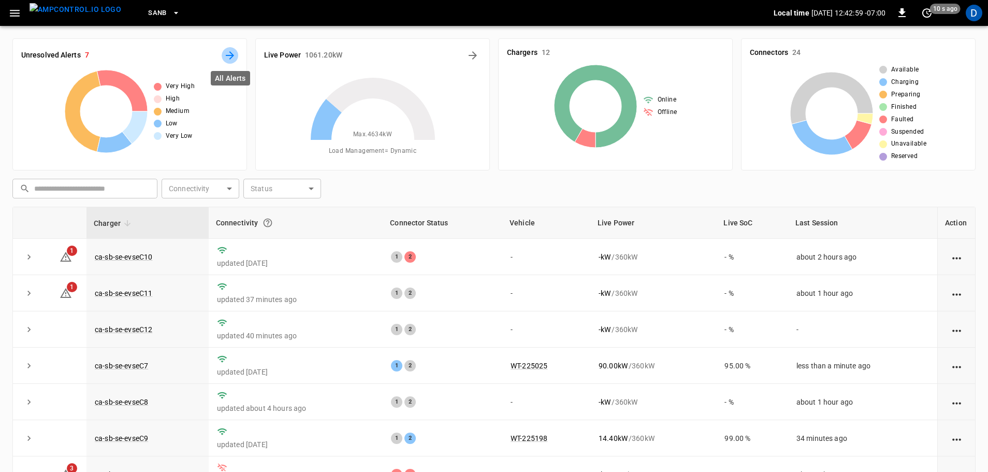
click at [229, 54] on icon "All Alerts" at bounding box center [230, 55] width 12 height 12
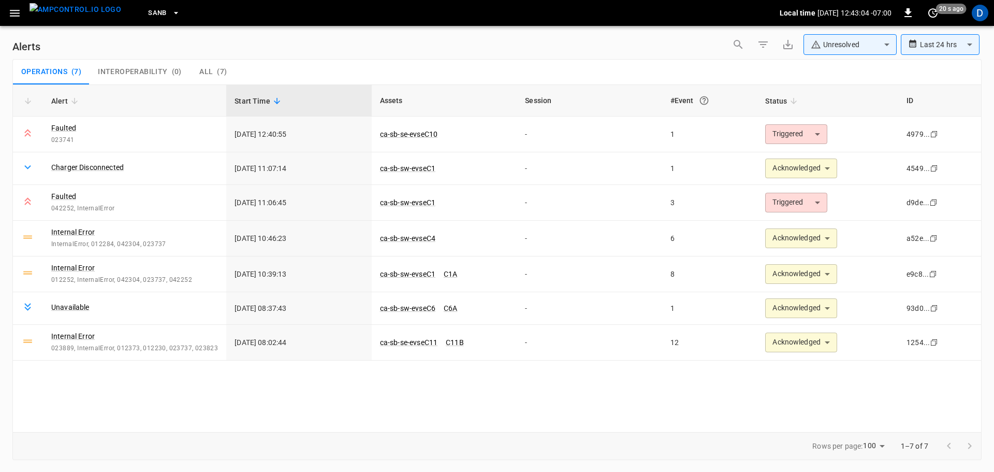
click at [826, 51] on body "**********" at bounding box center [497, 234] width 994 height 468
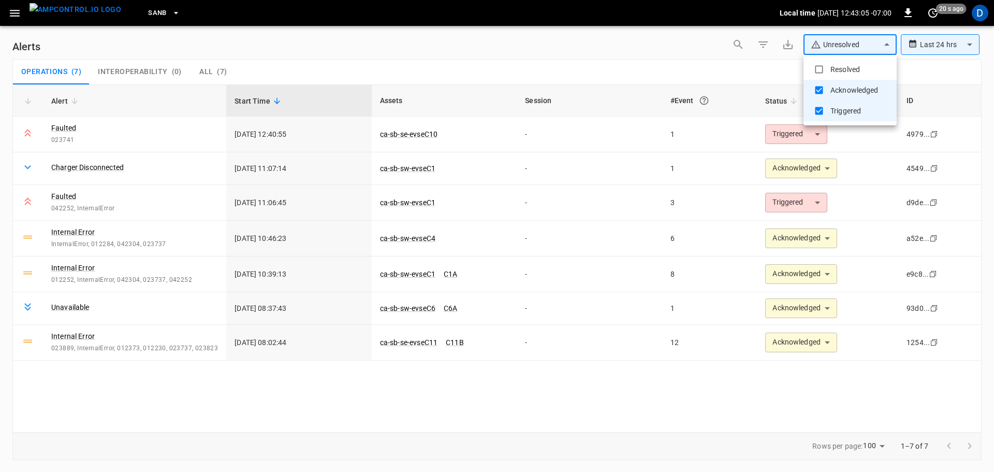
click at [827, 60] on li "Resolved" at bounding box center [850, 69] width 93 height 21
type input "**********"
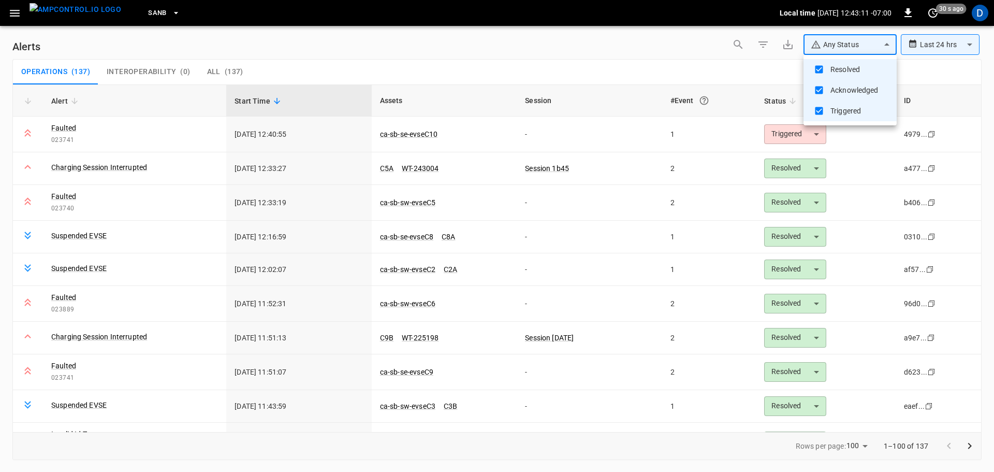
click at [436, 40] on div at bounding box center [497, 236] width 994 height 472
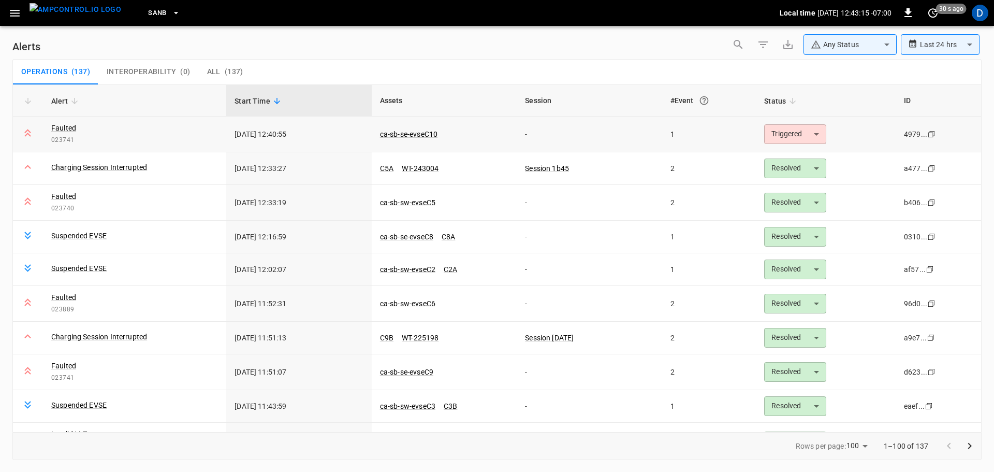
click at [784, 129] on body "**********" at bounding box center [497, 234] width 994 height 468
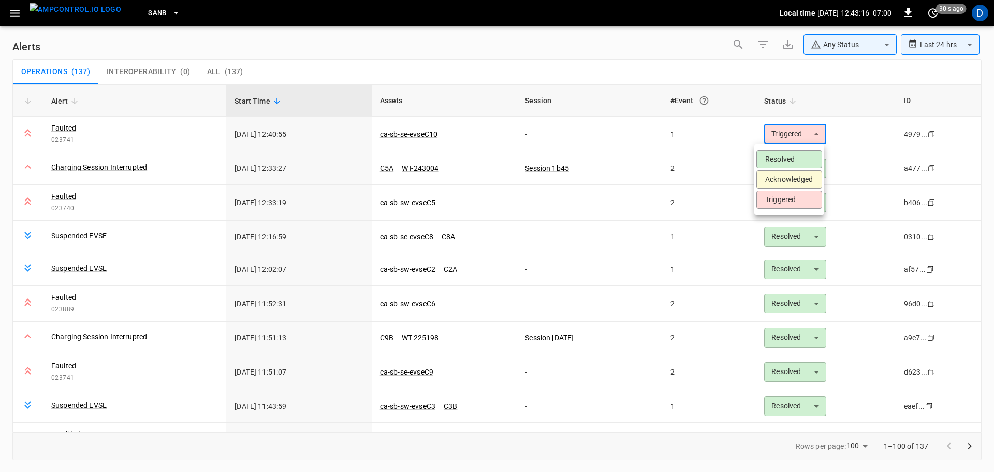
click at [770, 177] on li "Acknowledged" at bounding box center [790, 179] width 66 height 18
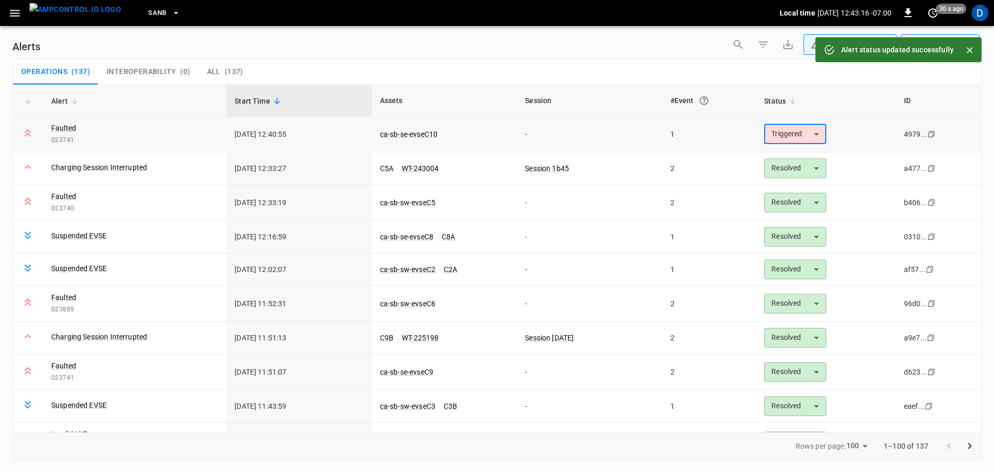
type input "**********"
click at [424, 132] on link "ca-sb-se-evseC10" at bounding box center [409, 134] width 62 height 12
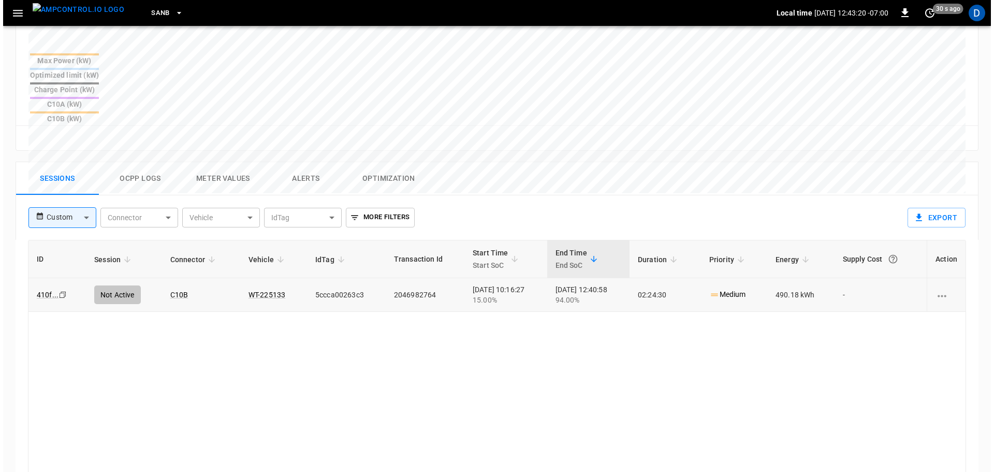
scroll to position [408, 0]
click at [132, 162] on button "Ocpp logs" at bounding box center [137, 178] width 83 height 33
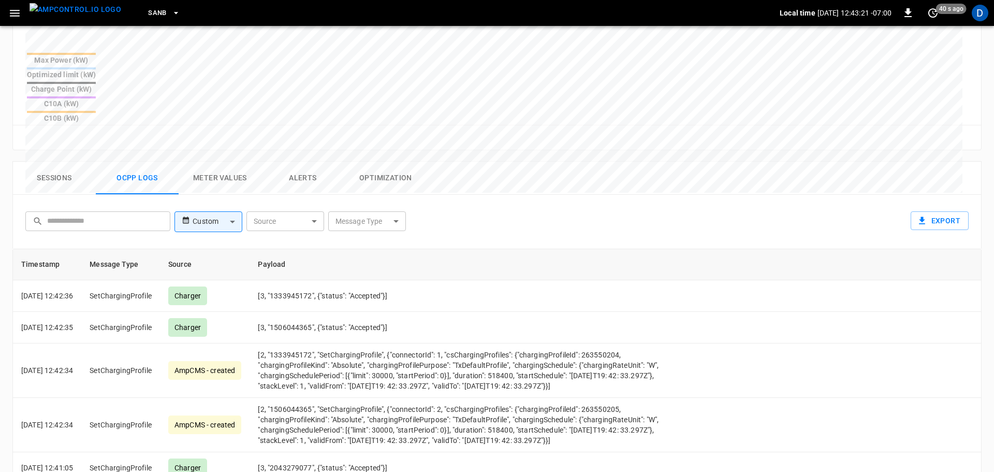
click at [397, 166] on body "SanB Local time [DATE] 12:43:21 -07:00 0 40 s ago D ca-sb-se-evseC10 Remote Com…" at bounding box center [497, 106] width 994 height 1028
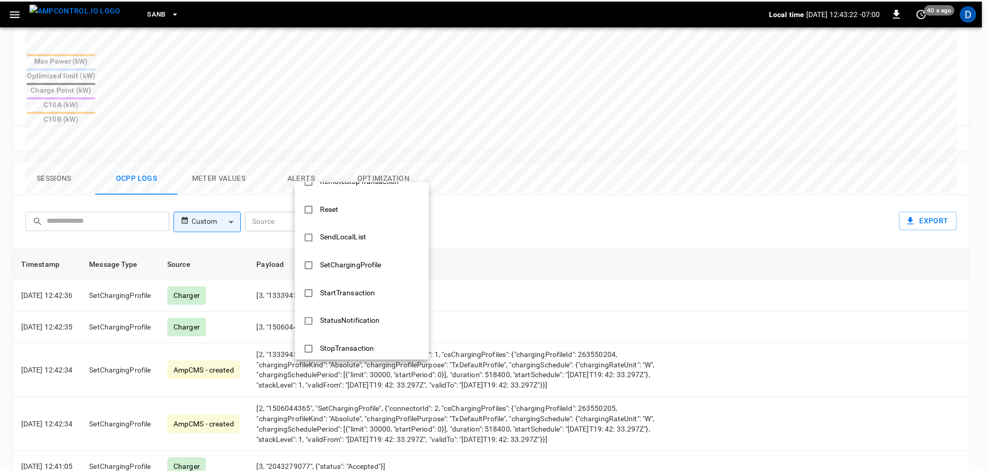
scroll to position [501, 0]
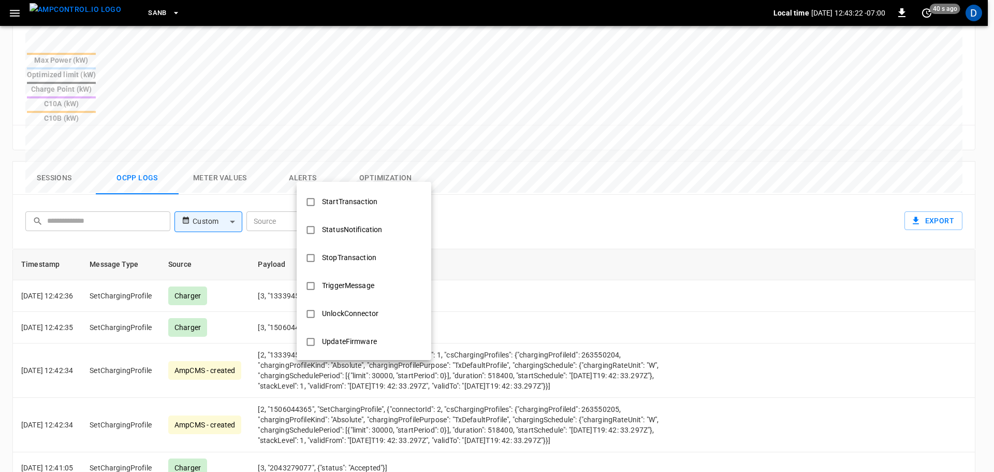
click at [363, 254] on div "StopTransaction" at bounding box center [349, 257] width 67 height 19
type input "**********"
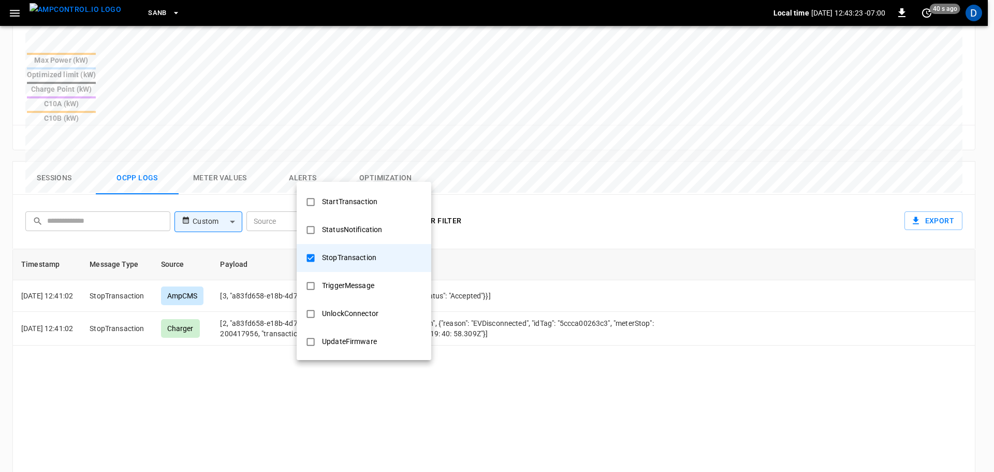
click at [522, 258] on div at bounding box center [497, 236] width 994 height 472
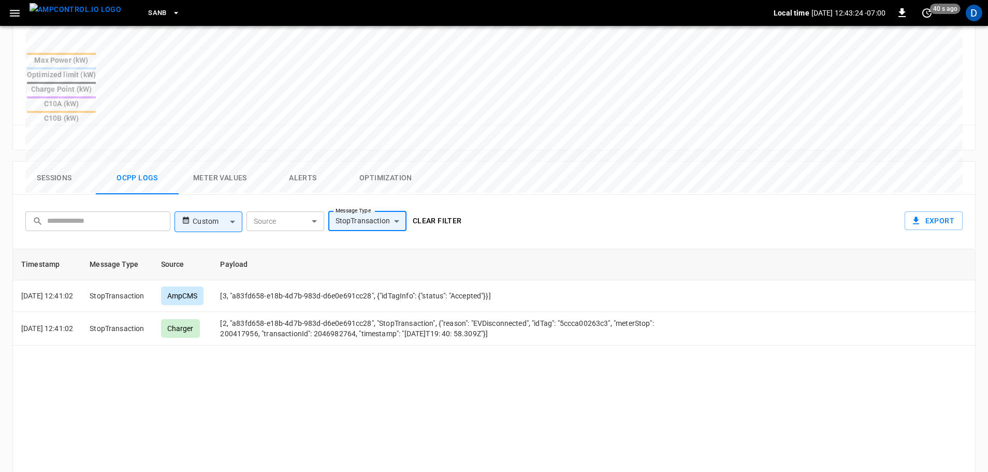
click at [453, 211] on button "Clear filter" at bounding box center [437, 220] width 57 height 19
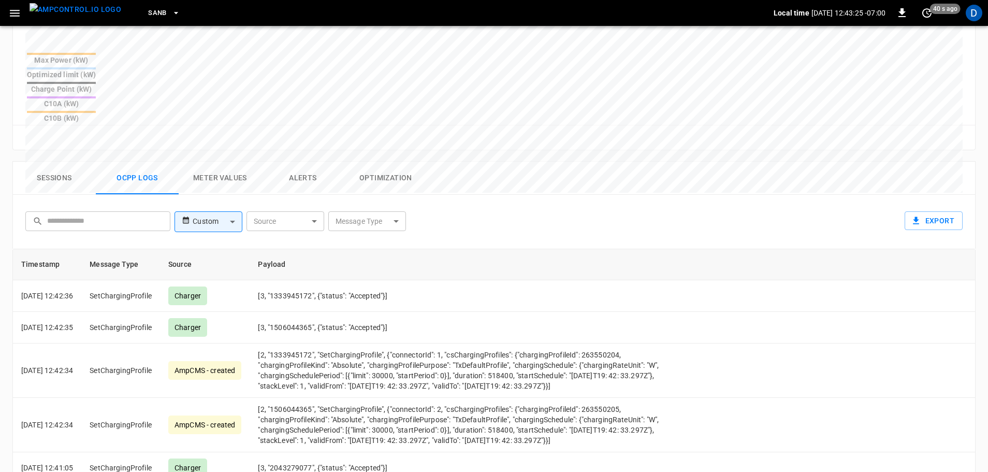
click at [64, 162] on button "Sessions" at bounding box center [54, 178] width 83 height 33
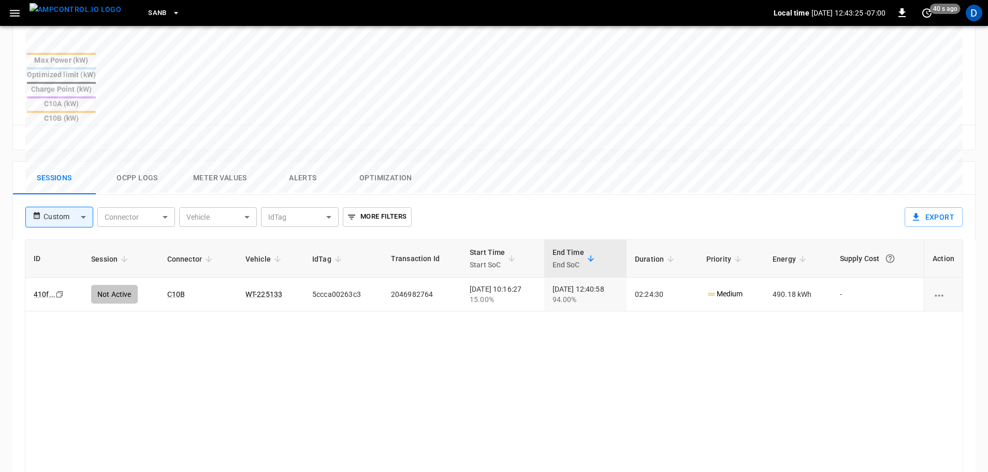
click at [63, 11] on img "menu" at bounding box center [76, 9] width 92 height 13
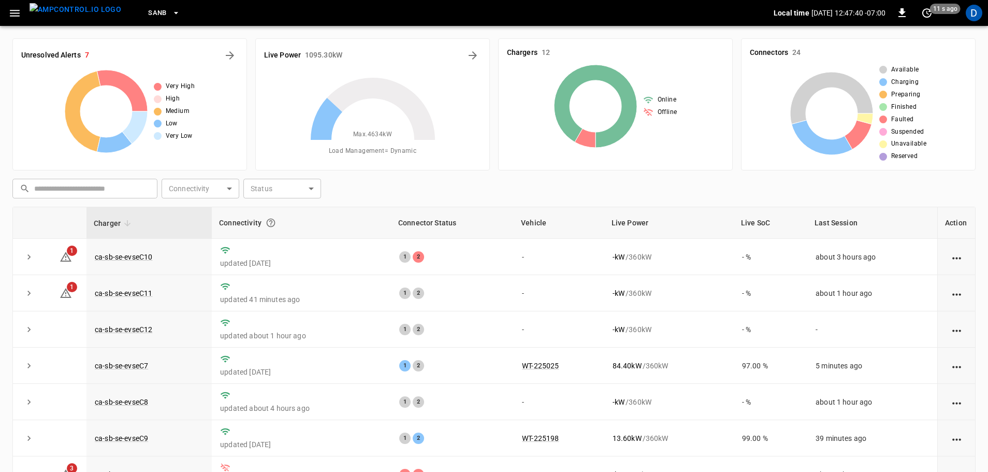
click at [148, 11] on span "SanB" at bounding box center [157, 13] width 19 height 12
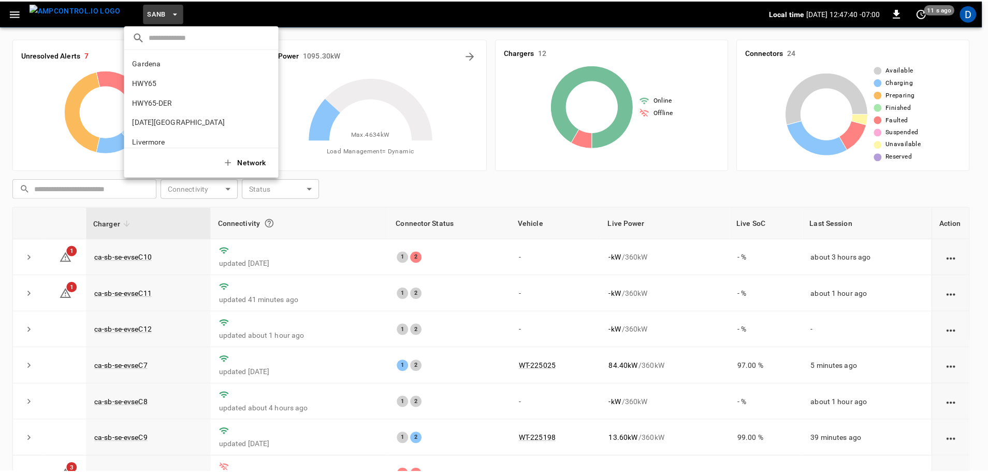
scroll to position [87, 0]
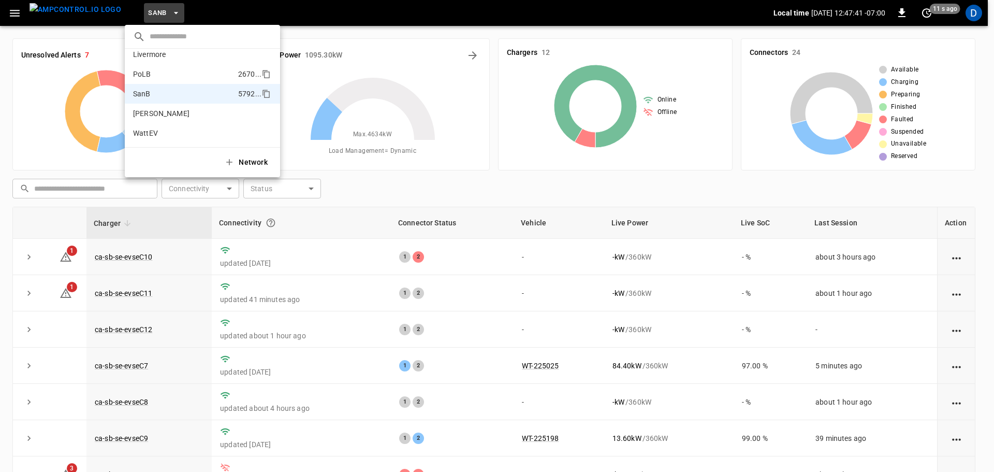
click at [159, 76] on p "PoLB" at bounding box center [183, 74] width 101 height 10
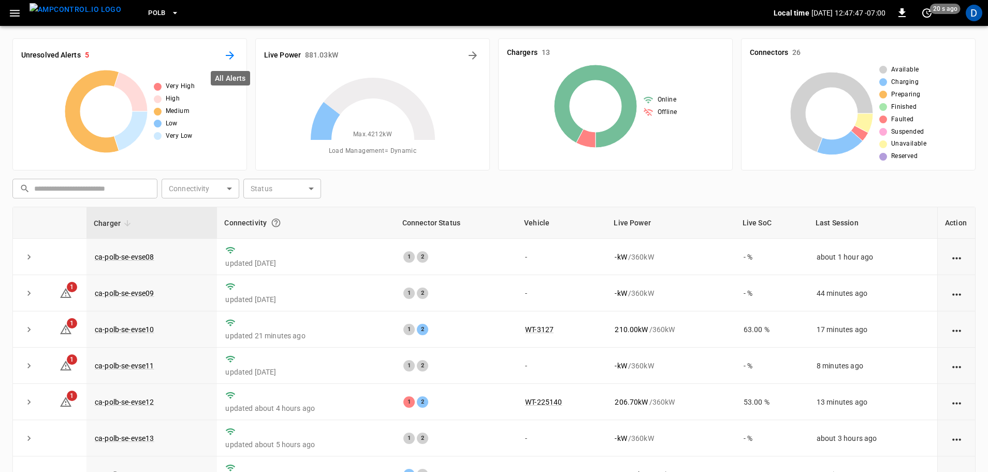
click at [227, 55] on icon "All Alerts" at bounding box center [230, 55] width 8 height 8
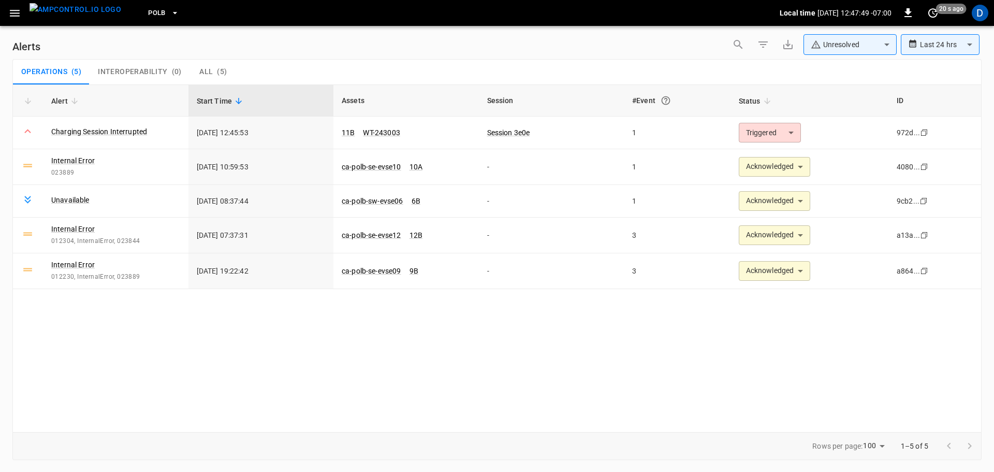
click at [824, 50] on body "**********" at bounding box center [497, 234] width 994 height 468
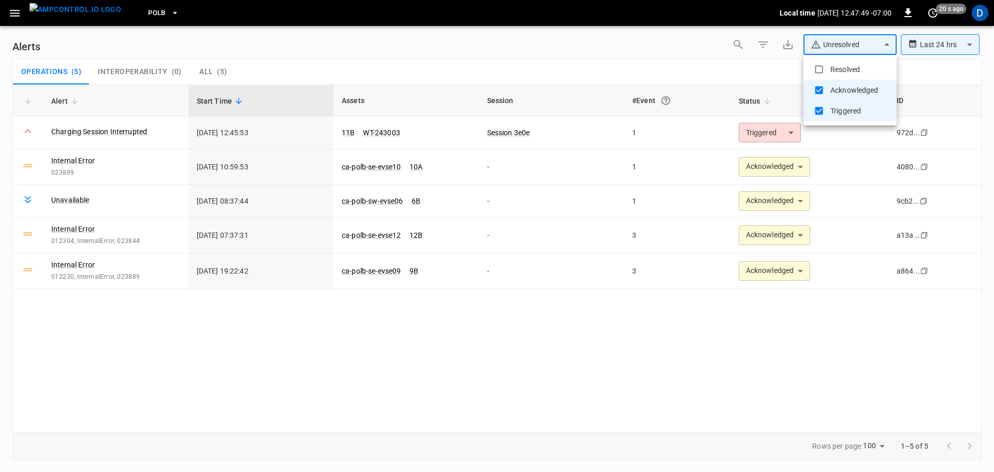
click at [832, 69] on li "Resolved" at bounding box center [850, 69] width 93 height 21
type input "**********"
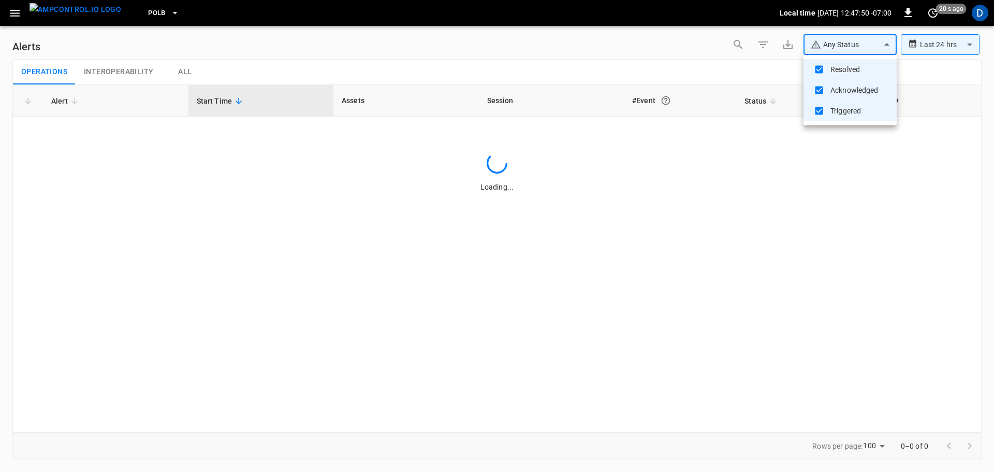
click at [593, 66] on div at bounding box center [497, 236] width 994 height 472
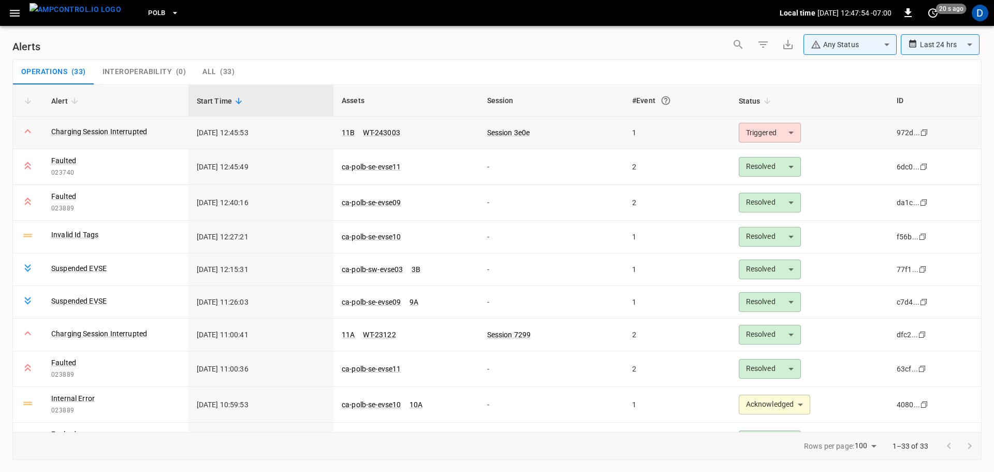
click at [781, 118] on td "Triggered ********* ​" at bounding box center [810, 133] width 158 height 33
click at [768, 129] on body "**********" at bounding box center [497, 234] width 994 height 468
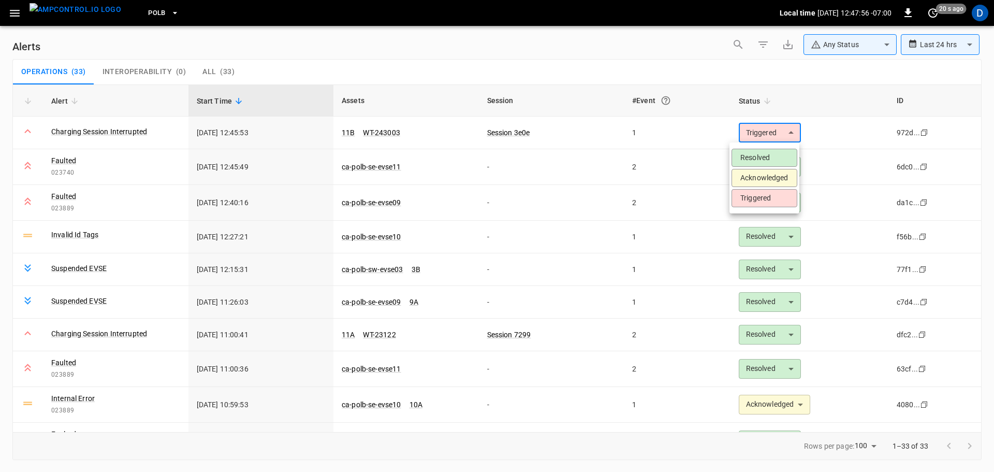
click at [764, 153] on li "Resolved" at bounding box center [765, 158] width 66 height 18
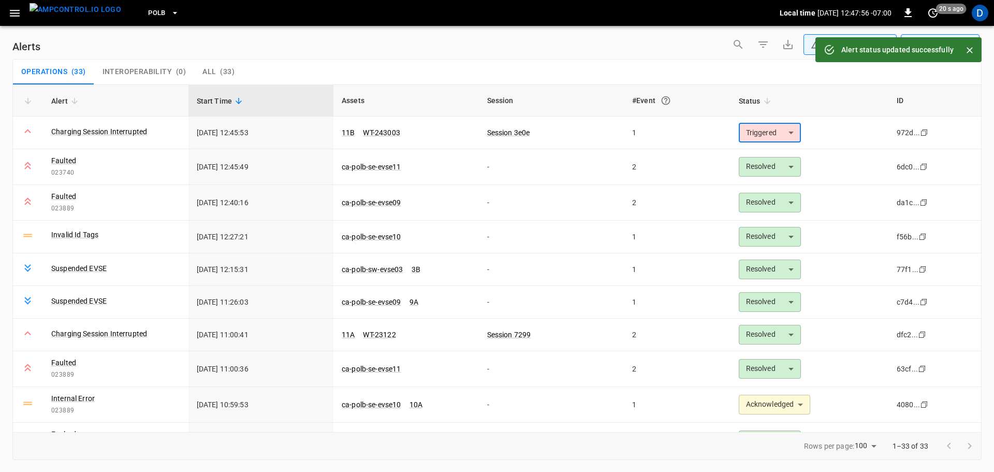
type input "********"
click at [373, 162] on link "ca-polb-se-evse11" at bounding box center [372, 167] width 64 height 12
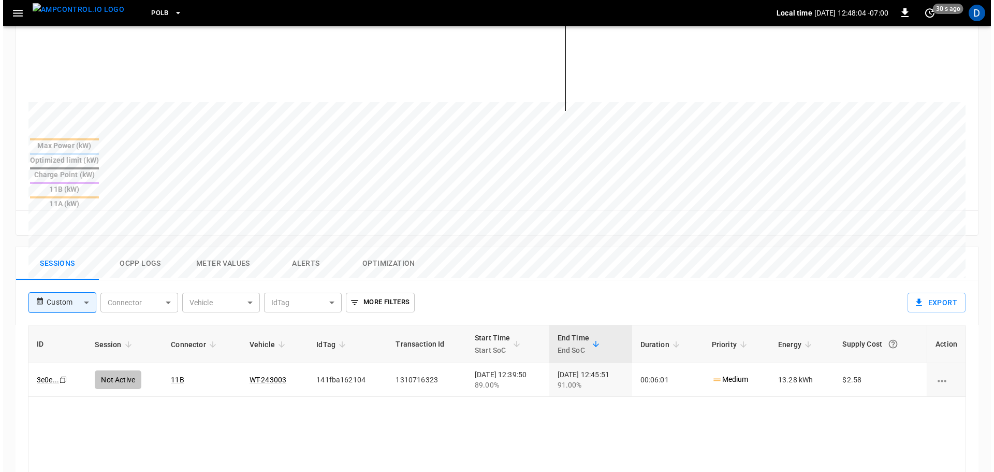
scroll to position [340, 0]
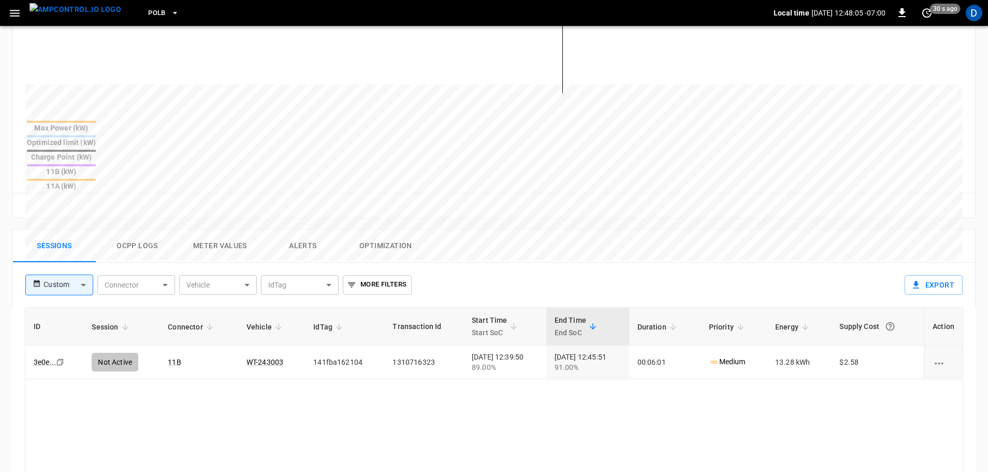
click at [145, 229] on button "Ocpp logs" at bounding box center [137, 245] width 83 height 33
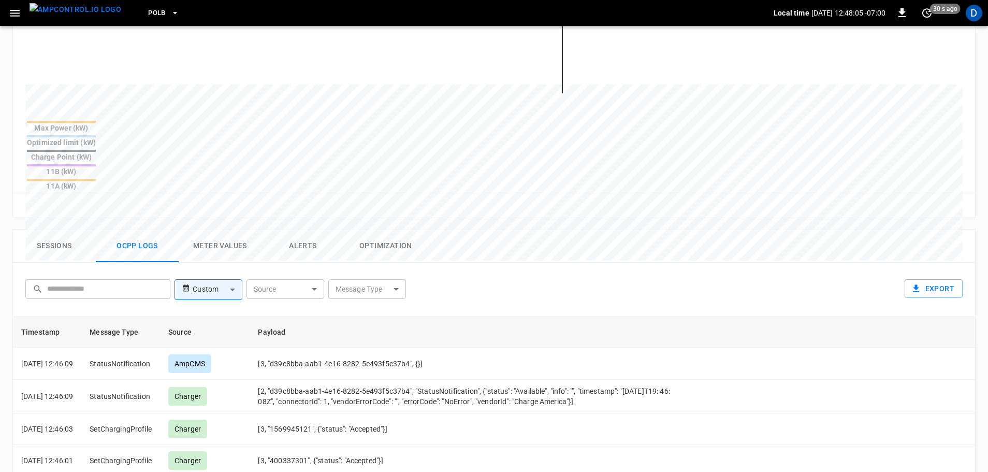
click at [382, 235] on body "PoLB Local time [DATE] 12:48:05 -07:00 0 30 s ago D ca-polb-se-evse11 Remote Co…" at bounding box center [494, 174] width 988 height 1028
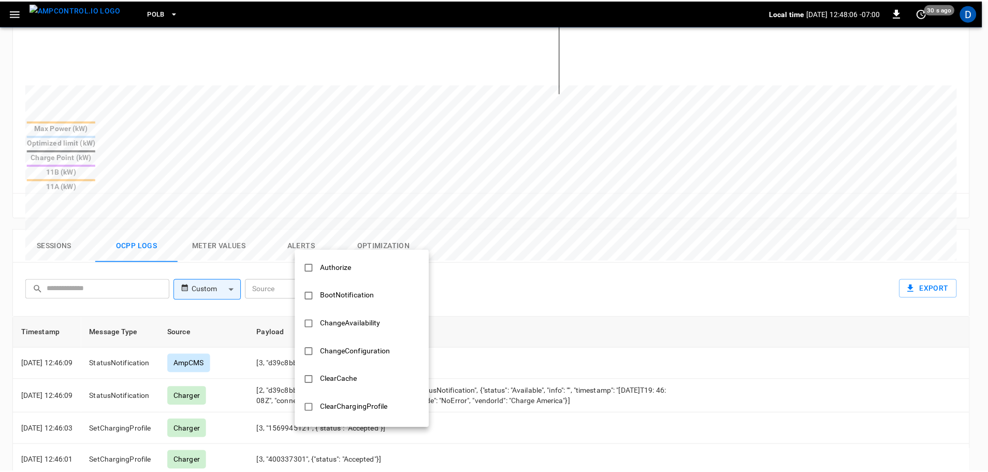
scroll to position [501, 0]
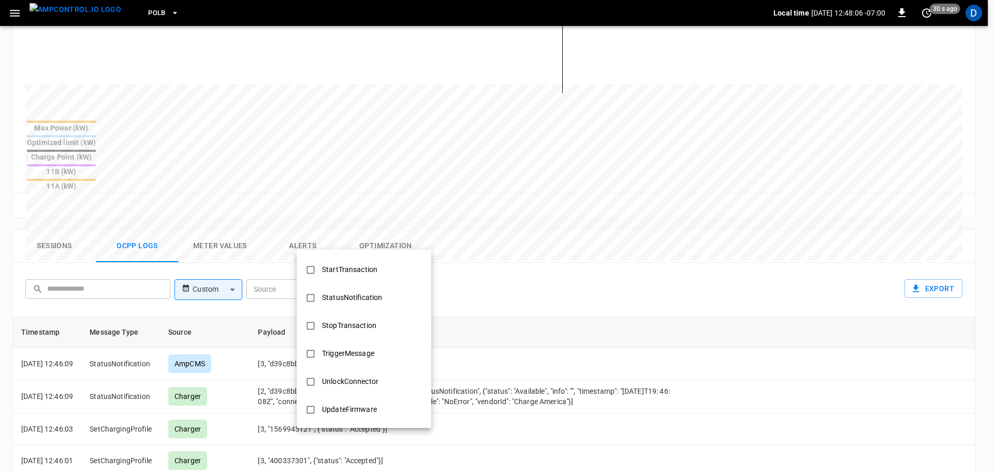
click at [351, 320] on div "StopTransaction" at bounding box center [349, 325] width 67 height 19
type input "**********"
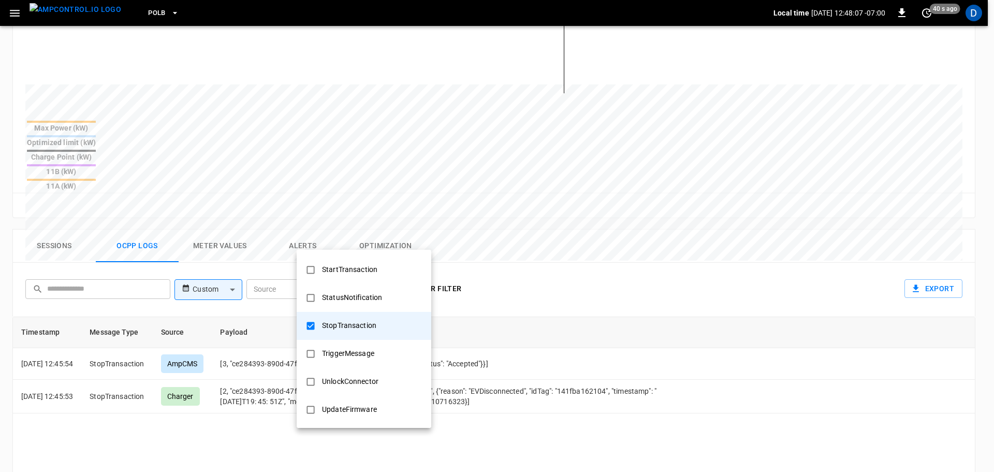
click at [542, 309] on div at bounding box center [497, 236] width 994 height 472
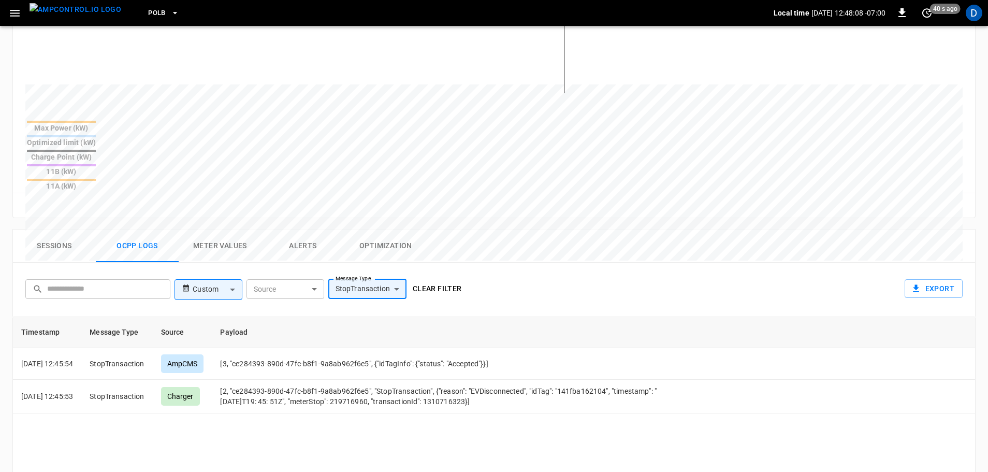
click at [446, 279] on button "Clear filter" at bounding box center [437, 288] width 57 height 19
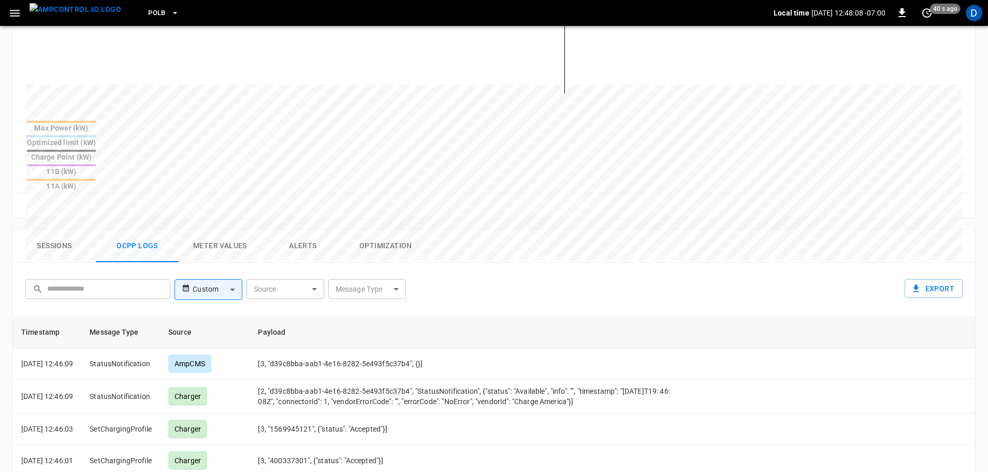
click at [61, 229] on button "Sessions" at bounding box center [54, 245] width 83 height 33
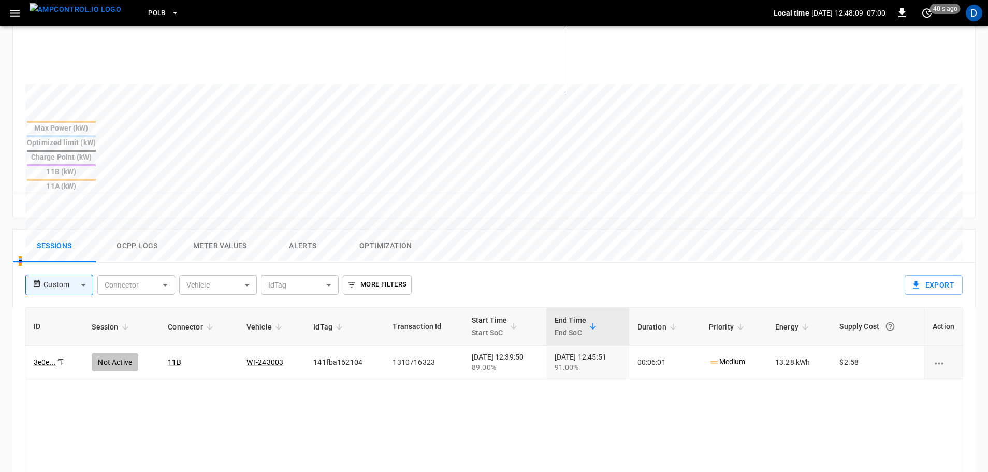
click at [75, 12] on img "menu" at bounding box center [76, 9] width 92 height 13
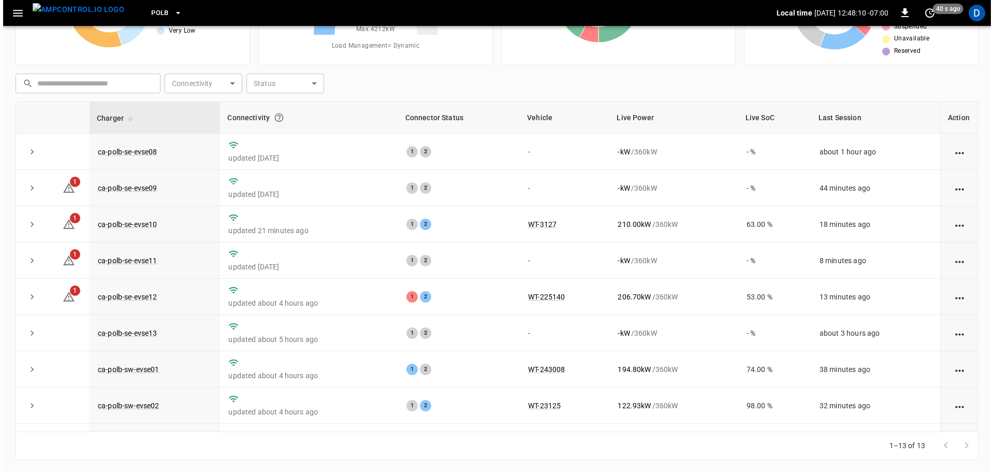
scroll to position [105, 0]
click at [148, 12] on span "PoLB" at bounding box center [157, 13] width 18 height 12
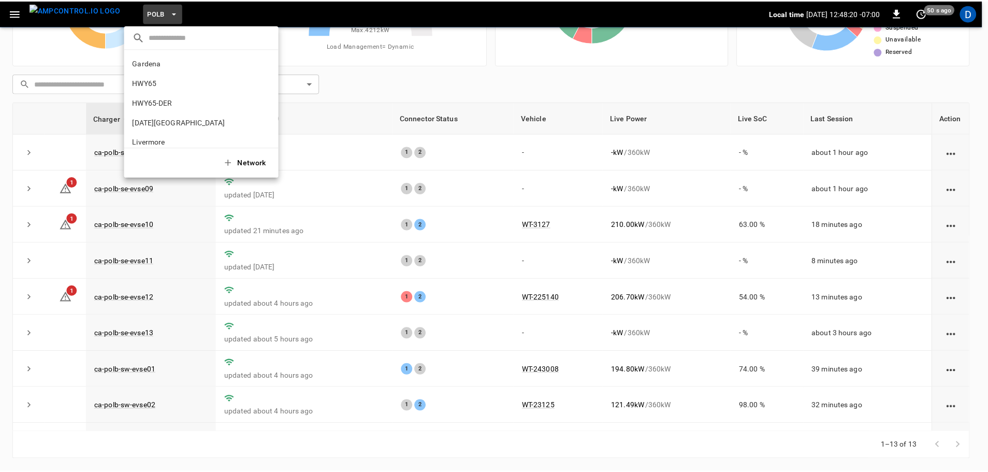
scroll to position [87, 0]
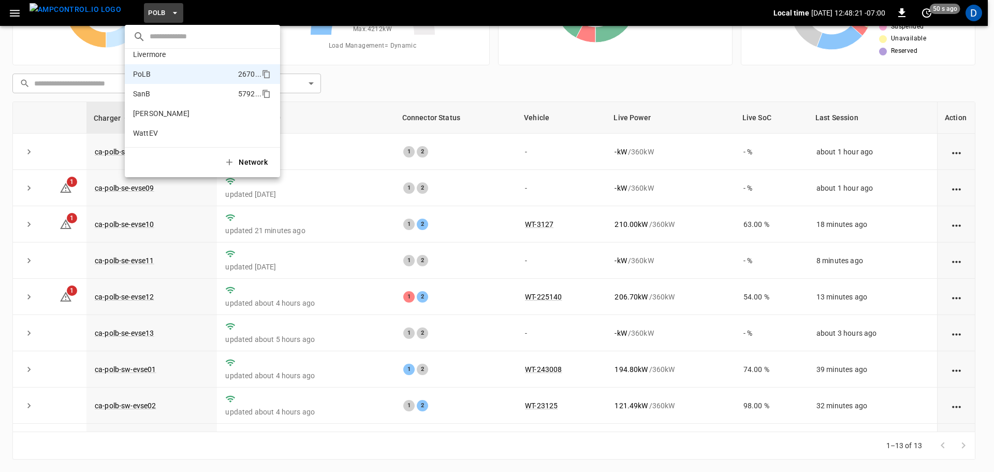
click at [165, 89] on p "SanB" at bounding box center [183, 94] width 101 height 10
